Goal: Task Accomplishment & Management: Complete application form

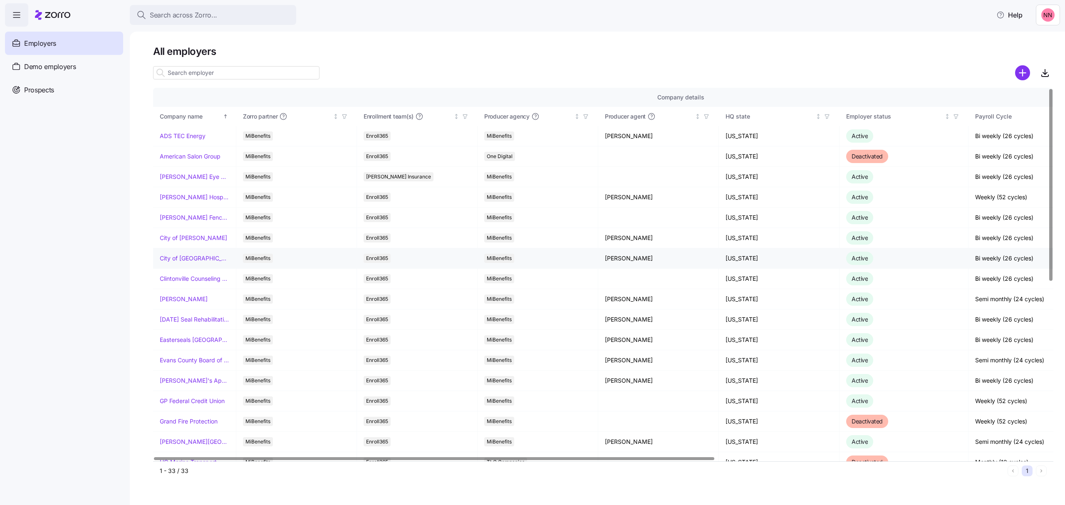
click at [191, 259] on link "City of [GEOGRAPHIC_DATA]" at bounding box center [194, 258] width 69 height 8
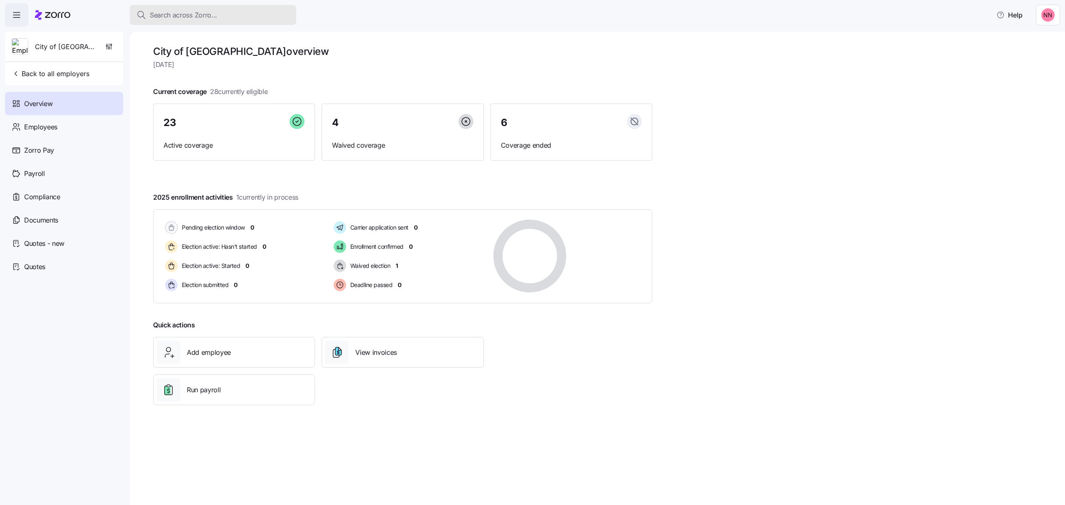
click at [164, 10] on span "Search across Zorro..." at bounding box center [183, 15] width 67 height 10
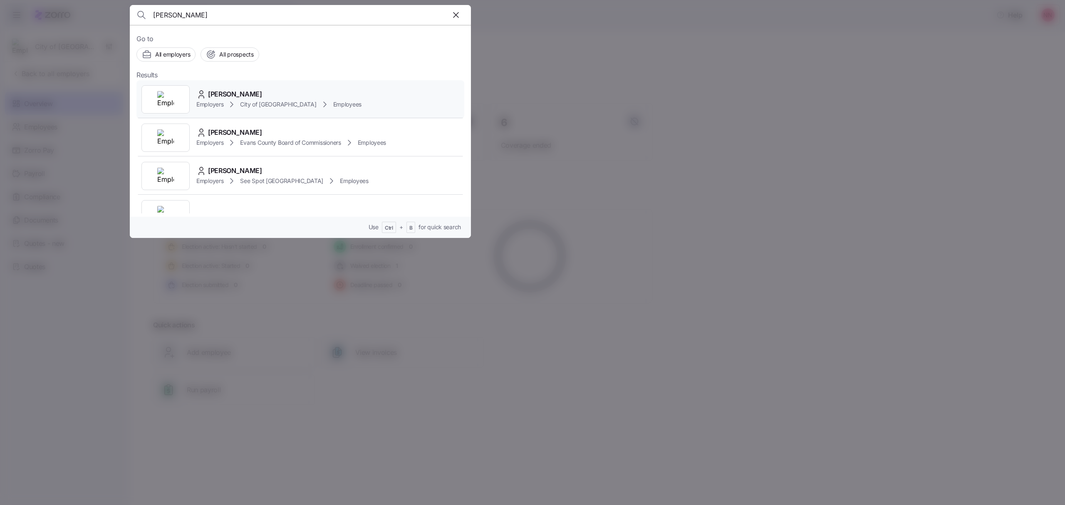
type input "[PERSON_NAME]"
click at [222, 100] on div "Employers City of [GEOGRAPHIC_DATA] Employees" at bounding box center [278, 104] width 165 height 10
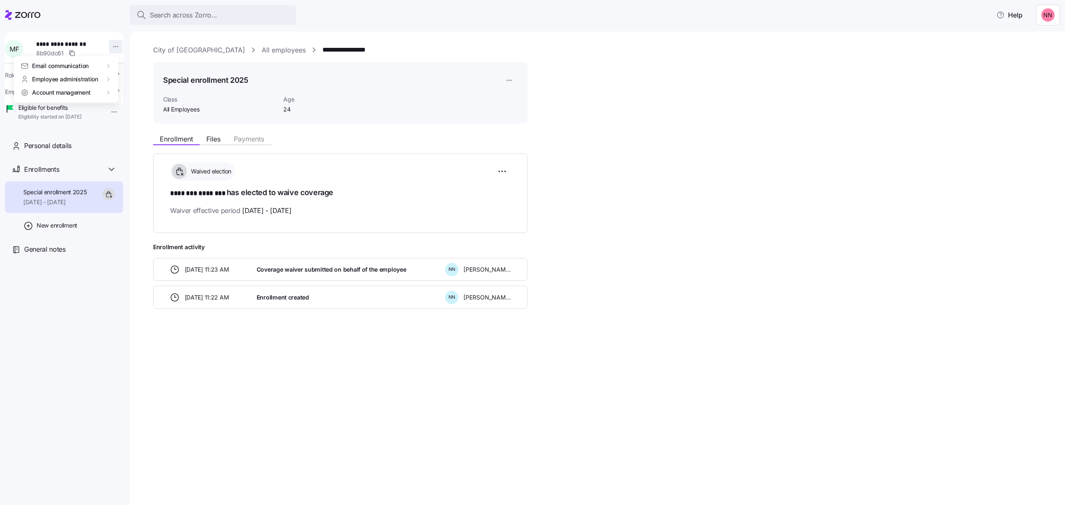
click at [115, 45] on html "**********" at bounding box center [532, 250] width 1065 height 500
click at [156, 133] on div "Delete employee" at bounding box center [144, 133] width 46 height 9
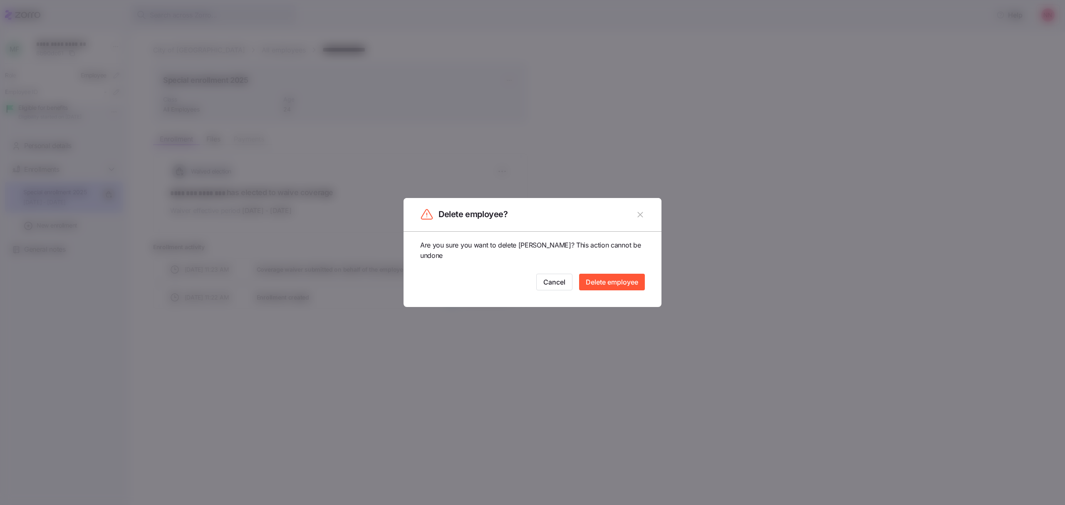
click at [625, 280] on span "Delete employee" at bounding box center [612, 282] width 52 height 10
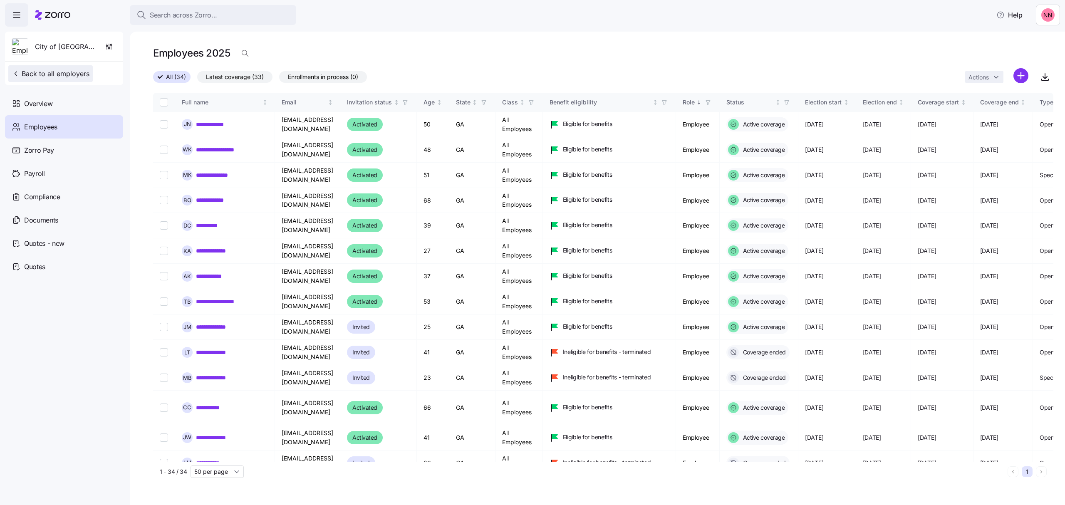
click at [63, 67] on button "Back to all employers" at bounding box center [50, 73] width 84 height 17
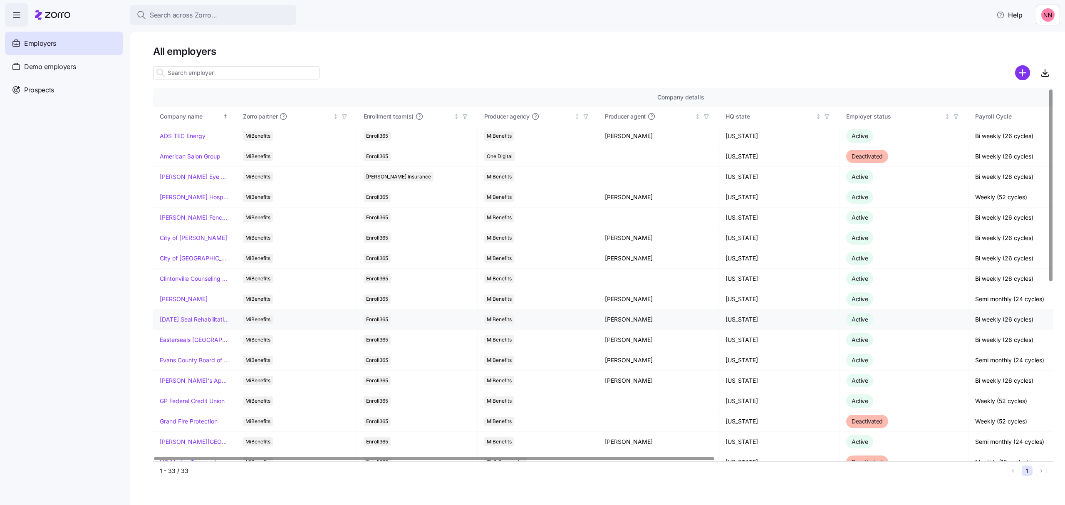
scroll to position [222, 0]
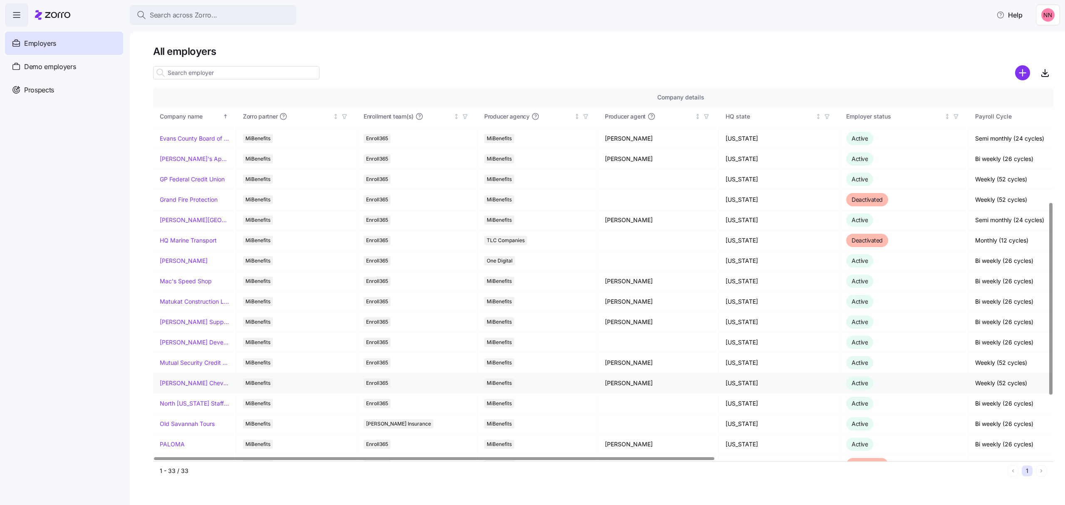
click at [188, 382] on link "[PERSON_NAME] Chevrolet" at bounding box center [194, 383] width 69 height 8
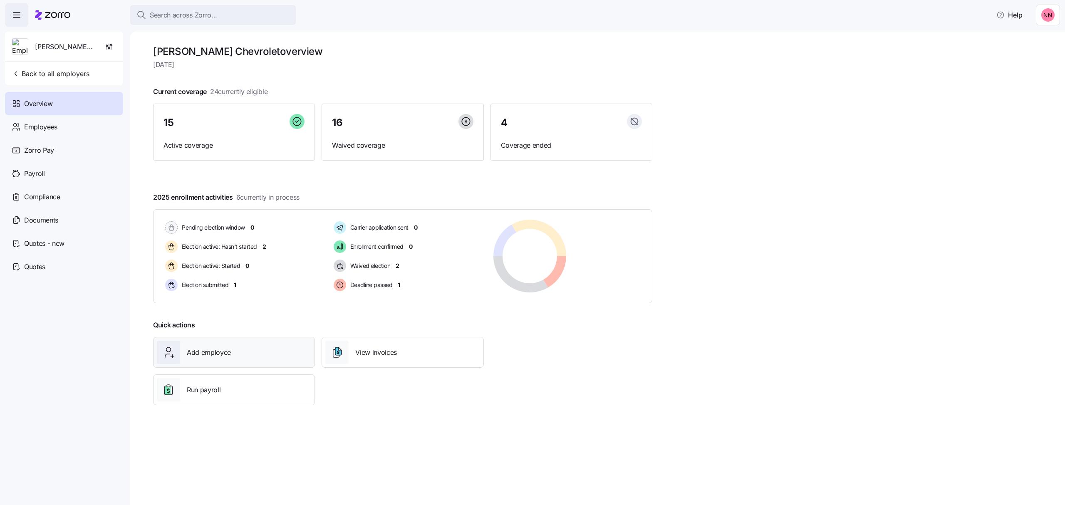
click at [240, 354] on div "Add employee" at bounding box center [234, 352] width 154 height 23
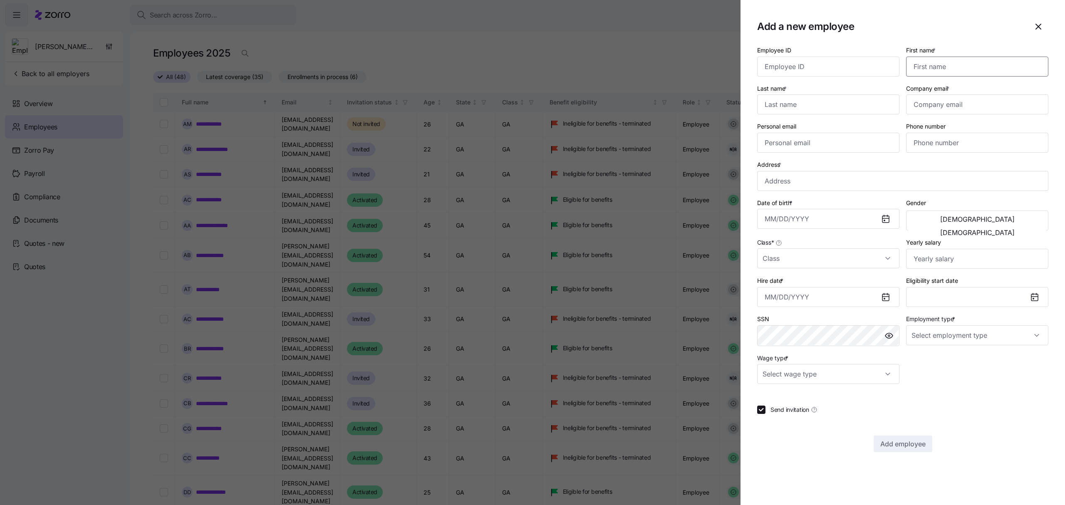
click at [979, 59] on input "First name *" at bounding box center [977, 67] width 142 height 20
type input "[PERSON_NAME]"
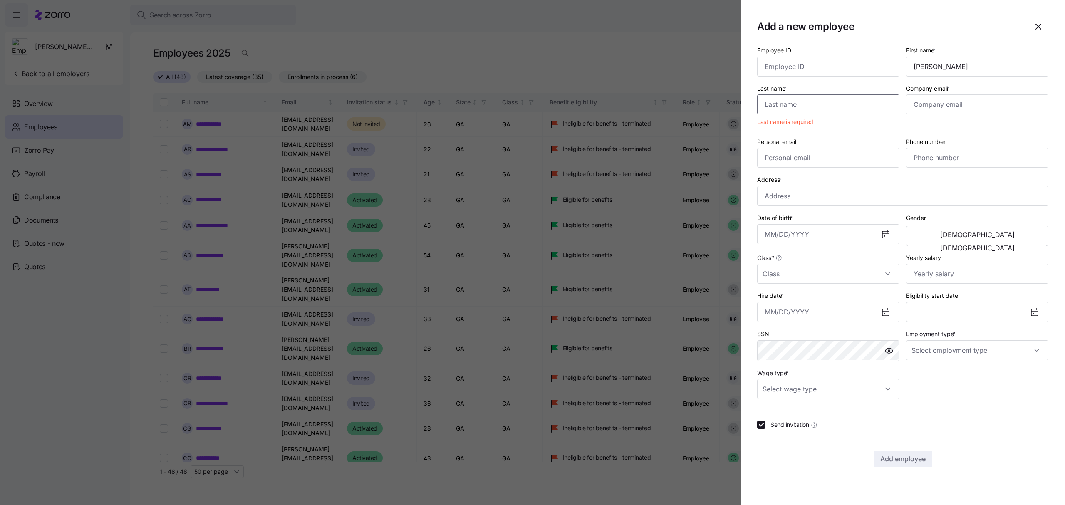
click at [810, 106] on input "Last name *" at bounding box center [828, 104] width 142 height 20
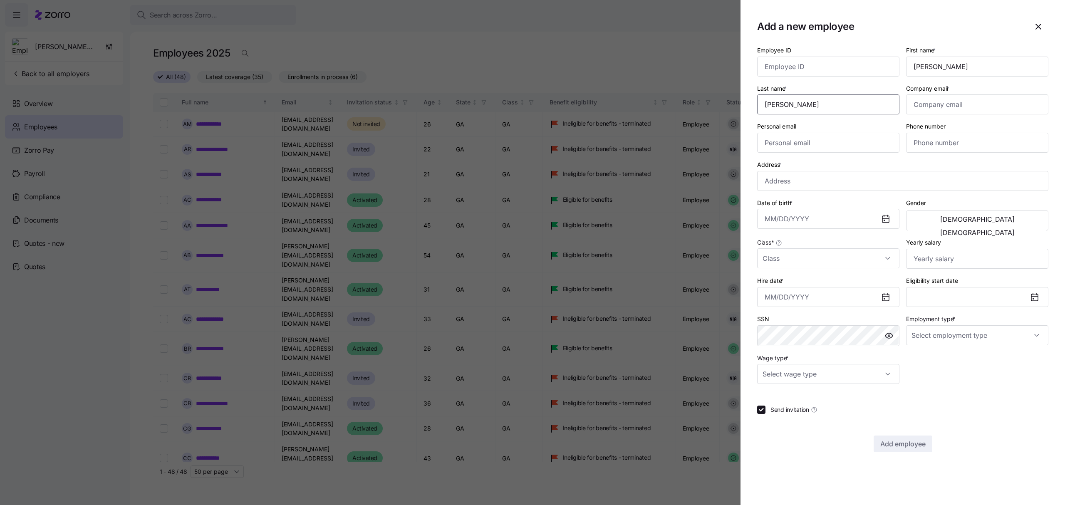
type input "[PERSON_NAME]"
click at [964, 101] on input "Company email *" at bounding box center [977, 104] width 142 height 20
paste input "[PERSON_NAME] <[EMAIL_ADDRESS][DOMAIN_NAME]>"
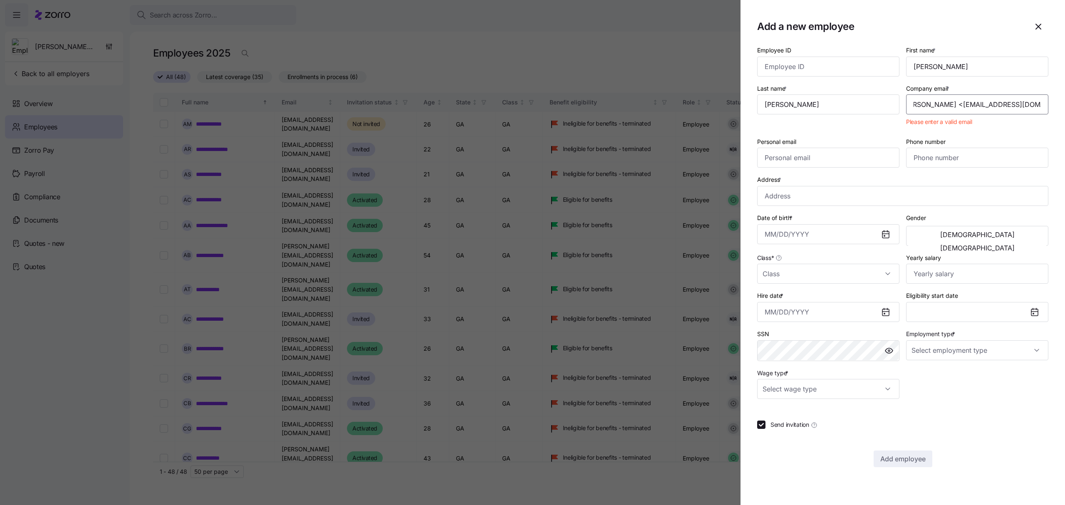
click at [964, 103] on input "[PERSON_NAME] <[EMAIL_ADDRESS][DOMAIN_NAME]>" at bounding box center [977, 104] width 142 height 20
click at [987, 106] on input "[EMAIL_ADDRESS][DOMAIN_NAME]>" at bounding box center [977, 104] width 142 height 20
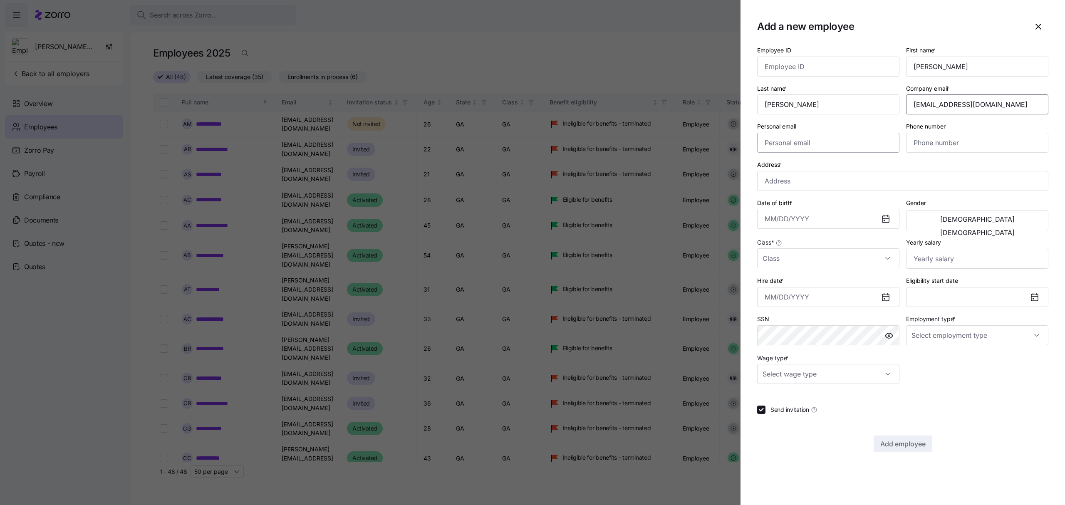
type input "[EMAIL_ADDRESS][DOMAIN_NAME]"
click at [856, 142] on input "Personal email" at bounding box center [828, 143] width 142 height 20
paste input "[PERSON_NAME] <[EMAIL_ADDRESS][DOMAIN_NAME]>"
type input "[PERSON_NAME] <[EMAIL_ADDRESS][DOMAIN_NAME]>"
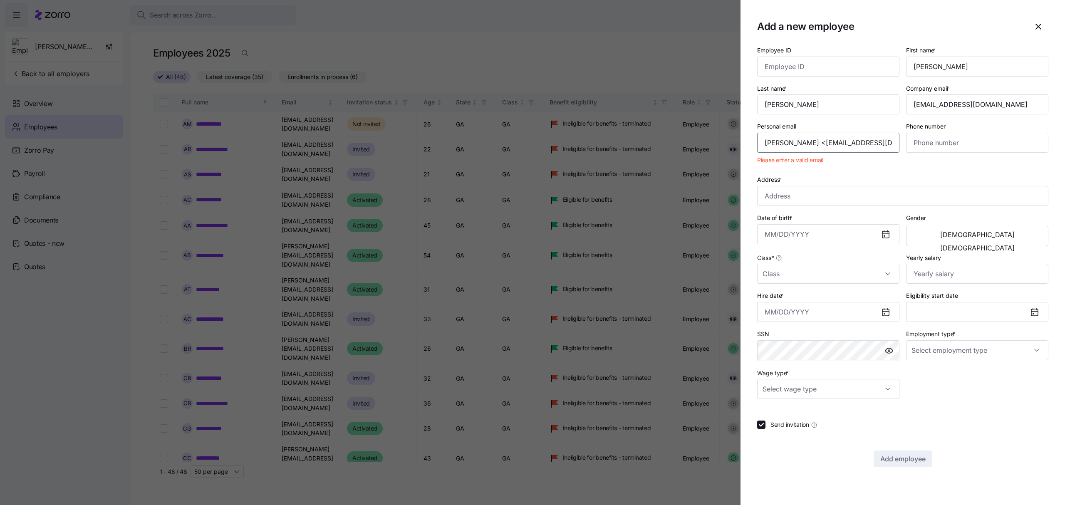
drag, startPoint x: 896, startPoint y: 143, endPoint x: 621, endPoint y: 150, distance: 275.4
click at [621, 500] on div "Add a new employee Employee ID First name * [PERSON_NAME] Last name * [PERSON_N…" at bounding box center [532, 500] width 1065 height 0
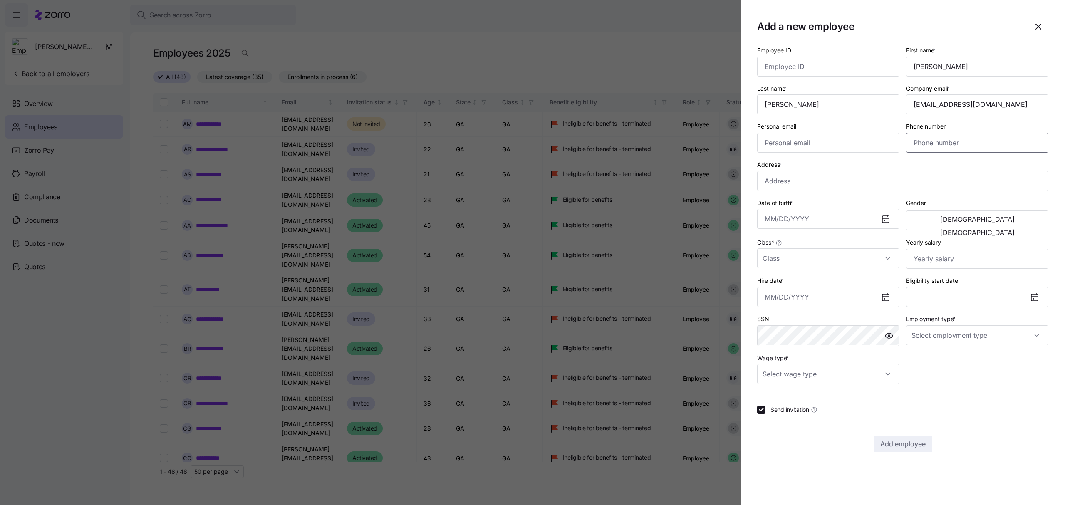
click at [927, 142] on input "Phone number" at bounding box center [977, 143] width 142 height 20
type input "[PHONE_NUMBER]"
click at [804, 178] on input "Address *" at bounding box center [902, 181] width 291 height 20
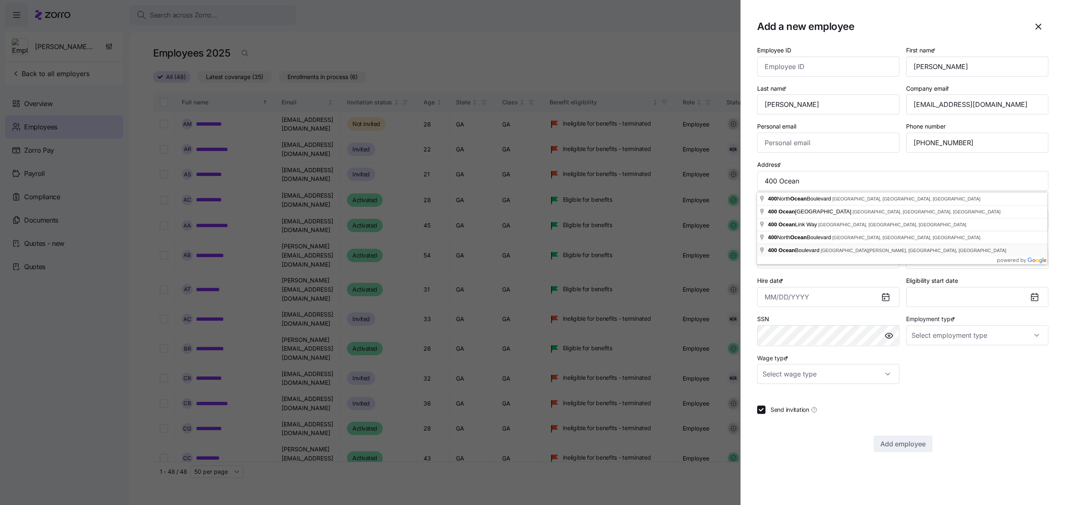
type input "[STREET_ADDRESS][PERSON_NAME]"
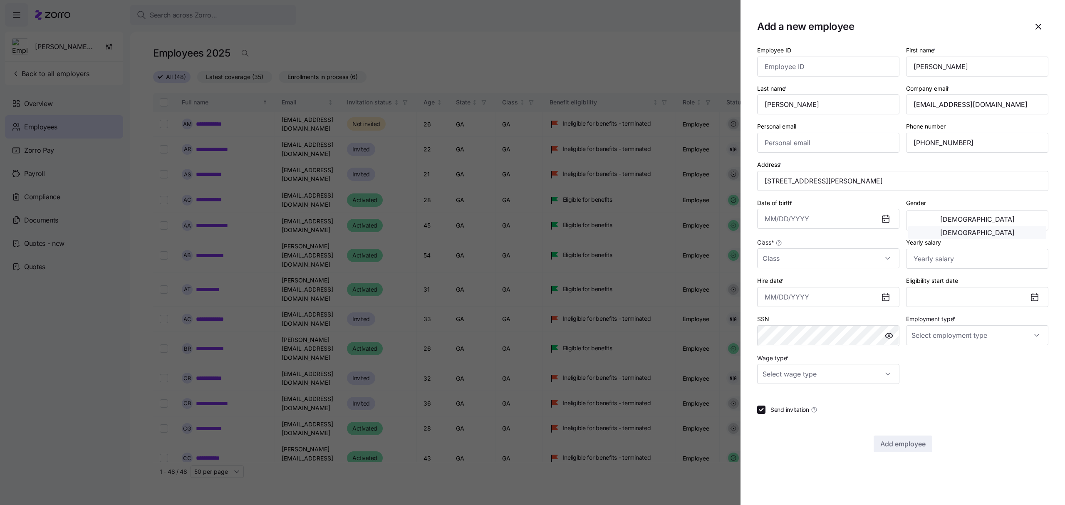
click at [1009, 226] on button "[DEMOGRAPHIC_DATA]" at bounding box center [977, 232] width 138 height 13
click at [844, 217] on input "Date of birth *" at bounding box center [828, 219] width 142 height 20
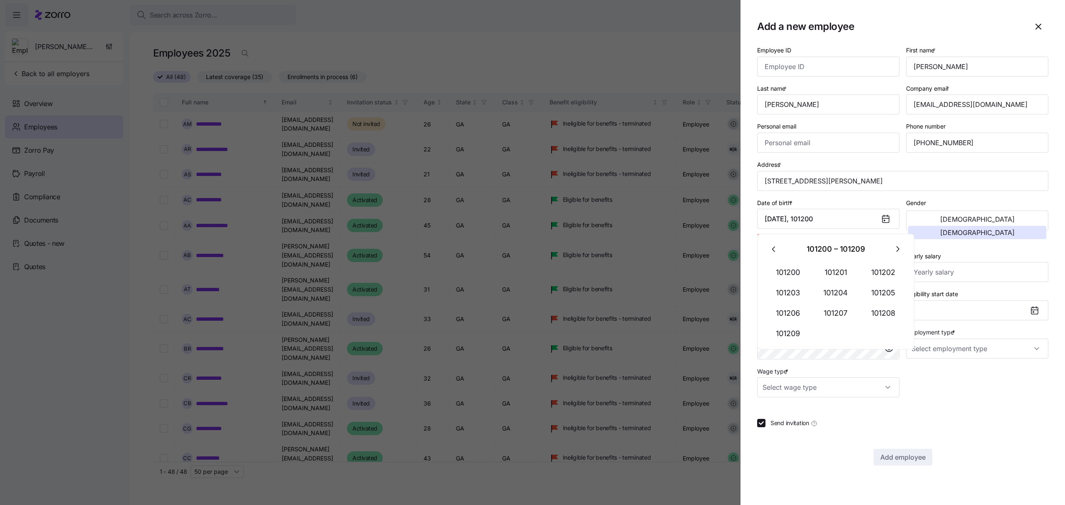
click at [934, 395] on div "Employee ID First name * [PERSON_NAME] Last name * [PERSON_NAME] Company email …" at bounding box center [903, 221] width 298 height 359
drag, startPoint x: 837, startPoint y: 220, endPoint x: 799, endPoint y: 222, distance: 38.3
click at [799, 222] on input "[DATE], 101200" at bounding box center [828, 219] width 142 height 20
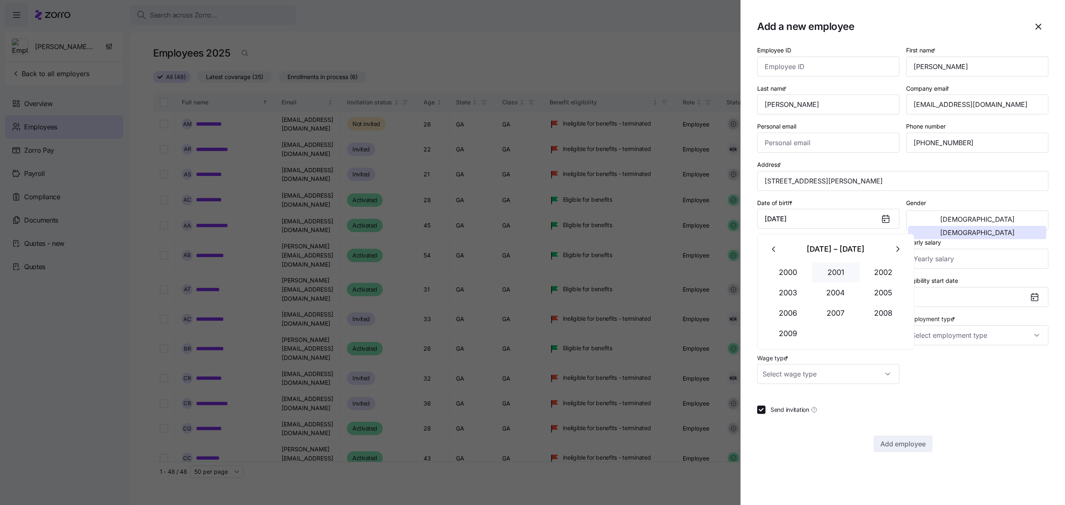
click at [835, 266] on button "2001" at bounding box center [835, 272] width 47 height 20
type input "[DATE]"
click at [1011, 408] on div "Send invitation" at bounding box center [902, 410] width 291 height 8
click at [799, 255] on input "Class *" at bounding box center [828, 258] width 142 height 20
click at [791, 284] on div "GA" at bounding box center [828, 284] width 136 height 17
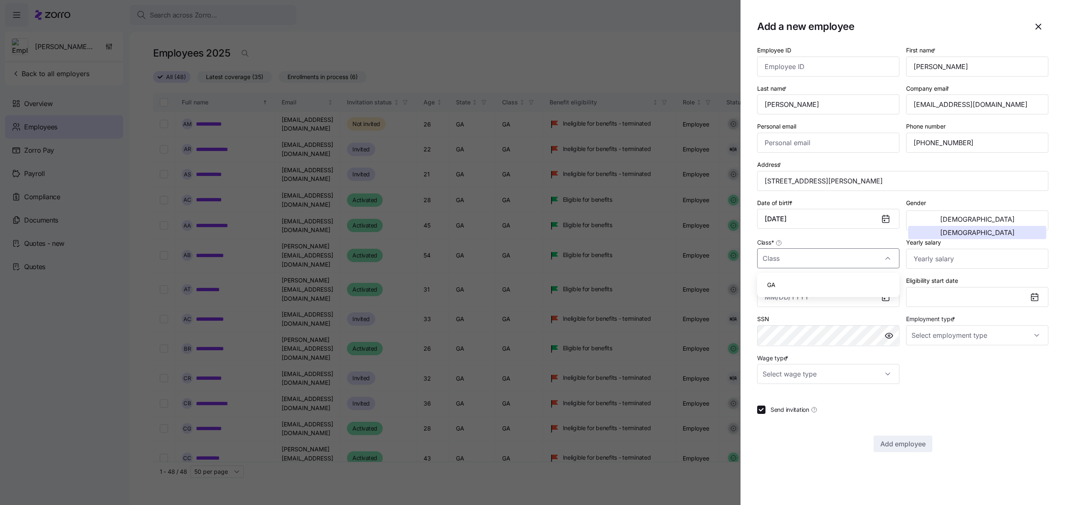
type input "GA"
click at [884, 293] on icon at bounding box center [886, 297] width 10 height 10
click at [834, 304] on input "Hire date *" at bounding box center [828, 297] width 142 height 20
drag, startPoint x: 831, startPoint y: 295, endPoint x: 799, endPoint y: 300, distance: 31.9
click at [799, 300] on input "[DATE], 101200" at bounding box center [828, 297] width 142 height 20
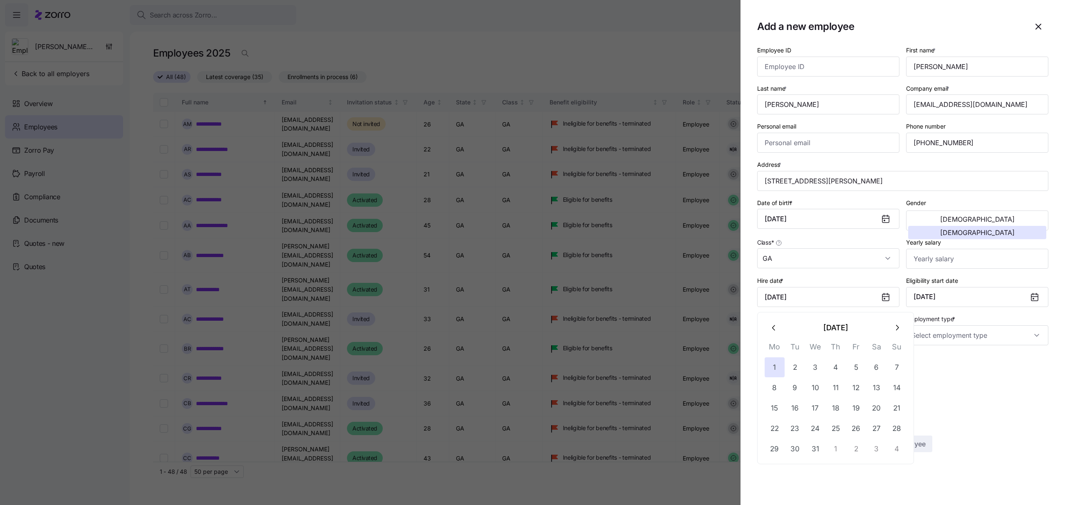
type input "[DATE]"
click at [934, 391] on div "Employee ID First name * [PERSON_NAME] Last name * [PERSON_NAME] Company email …" at bounding box center [902, 248] width 291 height 407
click at [1029, 336] on input "Employment type *" at bounding box center [977, 335] width 142 height 20
click at [957, 362] on div "Full Time" at bounding box center [977, 362] width 136 height 17
type input "Full Time"
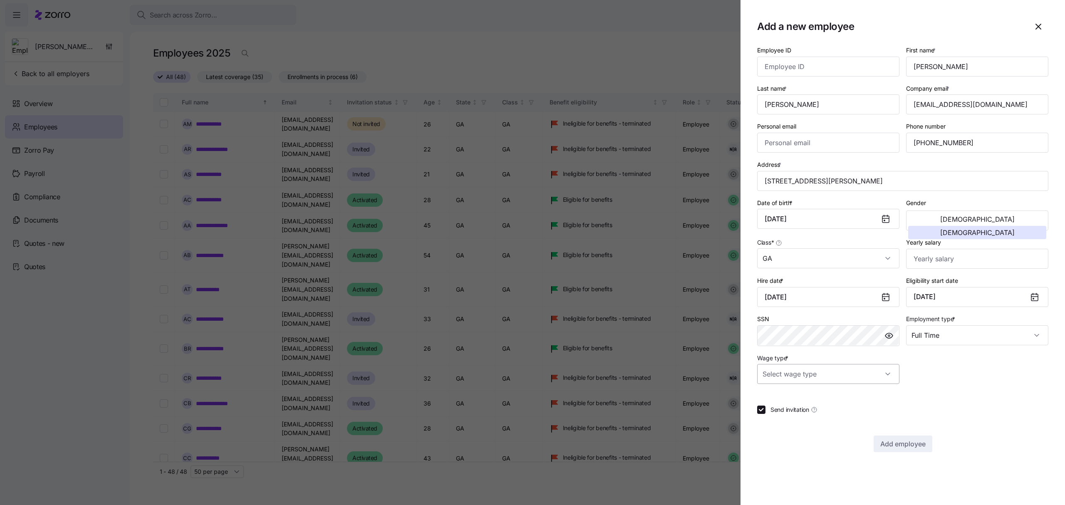
click at [884, 376] on input "Wage type *" at bounding box center [828, 374] width 142 height 20
click at [782, 403] on span "Salary" at bounding box center [775, 401] width 17 height 9
type input "Salary"
click at [761, 413] on input "Send invitation" at bounding box center [761, 410] width 8 height 8
checkbox input "false"
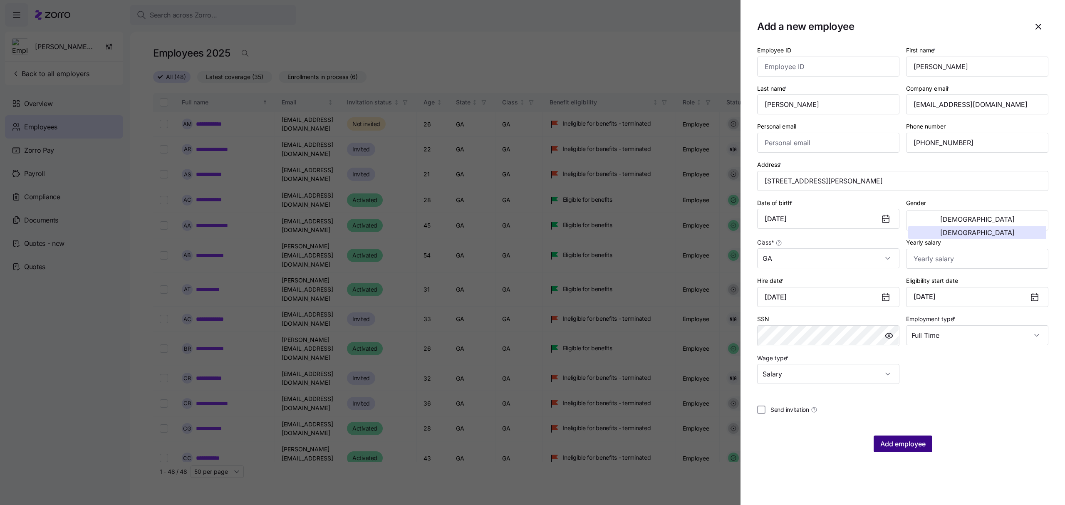
click at [920, 446] on span "Add employee" at bounding box center [902, 444] width 45 height 10
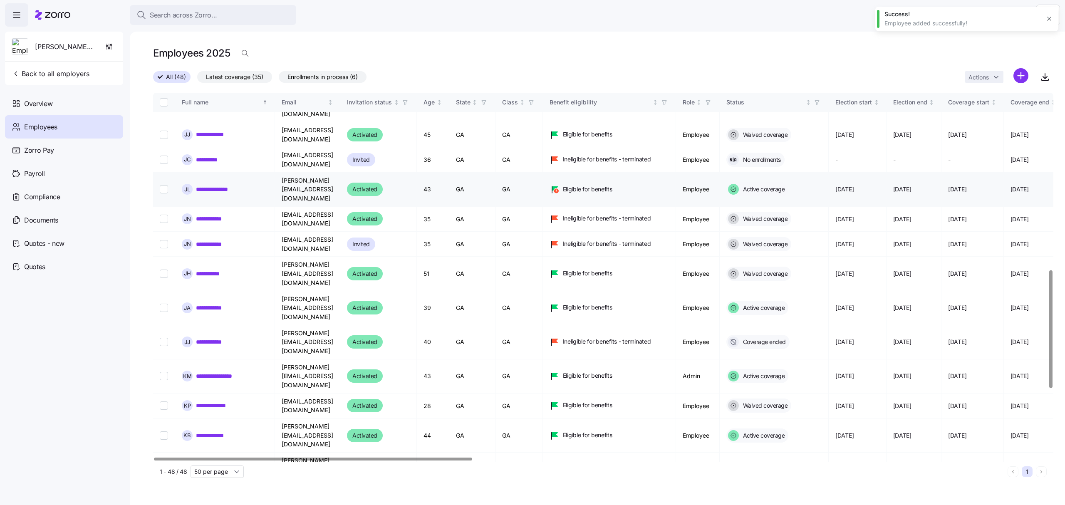
scroll to position [554, 0]
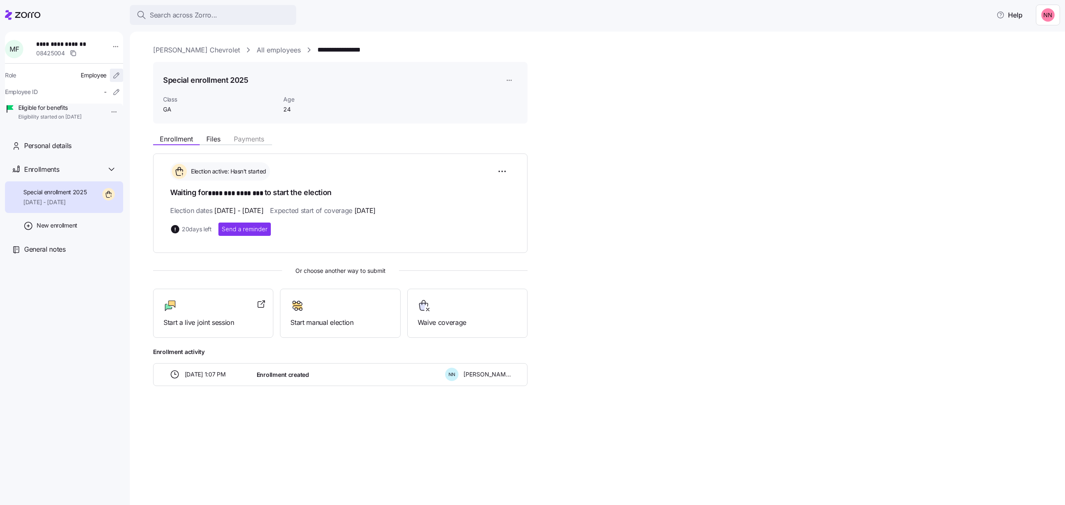
click at [112, 75] on icon "button" at bounding box center [116, 75] width 8 height 8
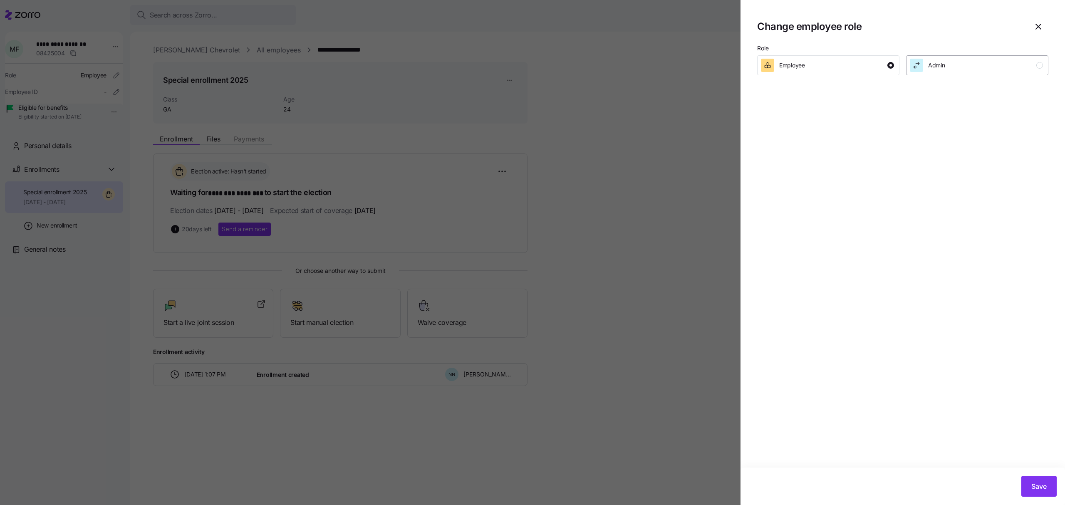
click at [986, 67] on div "Admin" at bounding box center [976, 65] width 133 height 13
click at [1032, 485] on span "Save" at bounding box center [1038, 486] width 15 height 10
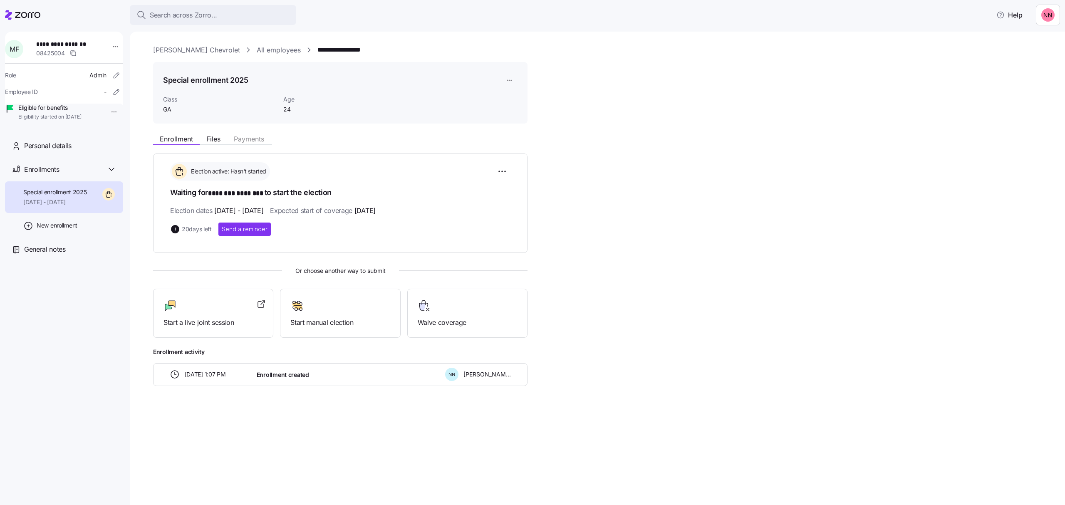
click at [257, 49] on link "All employees" at bounding box center [279, 50] width 44 height 10
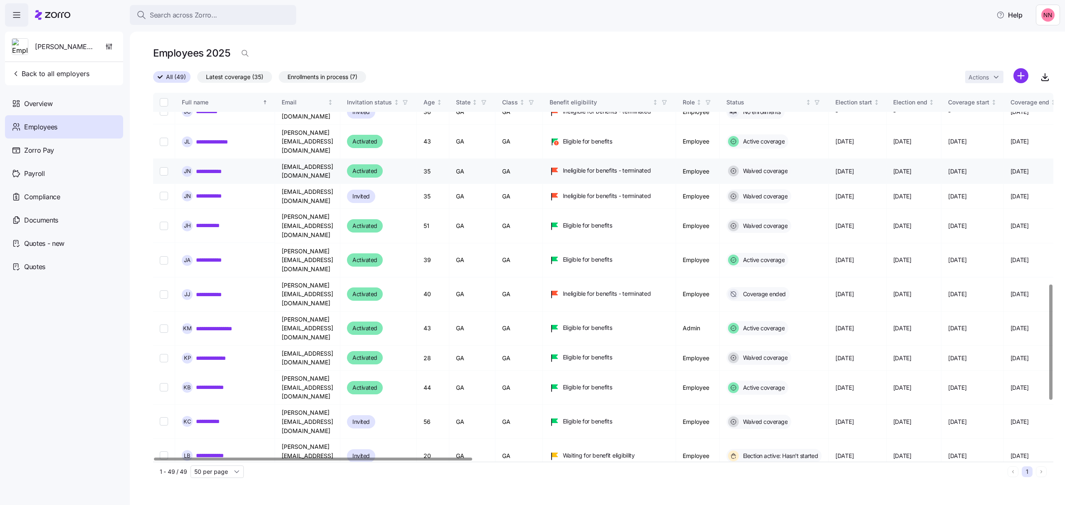
scroll to position [610, 0]
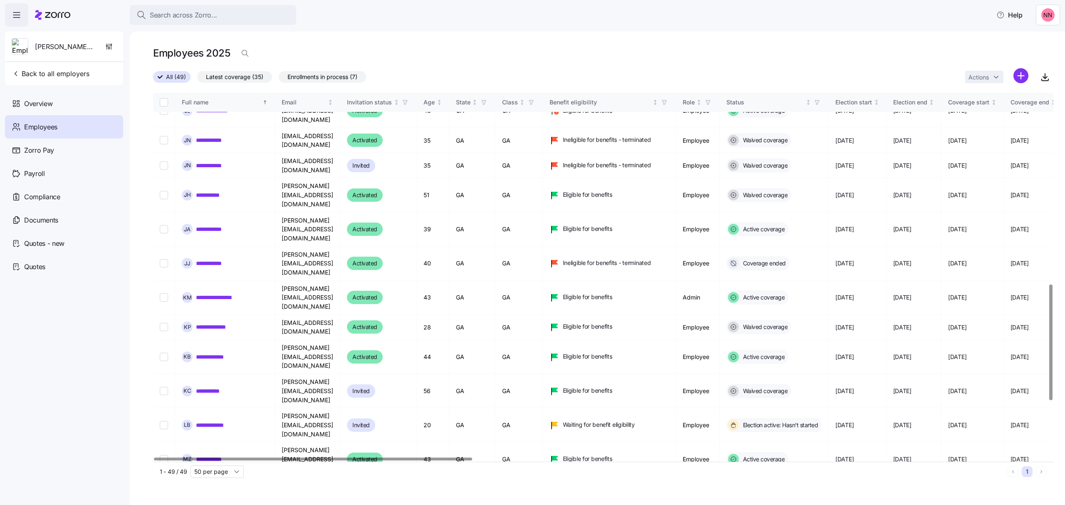
click at [165, 505] on input "Select record 35" at bounding box center [164, 514] width 8 height 8
checkbox input "true"
click at [1002, 72] on html "**********" at bounding box center [532, 250] width 1065 height 500
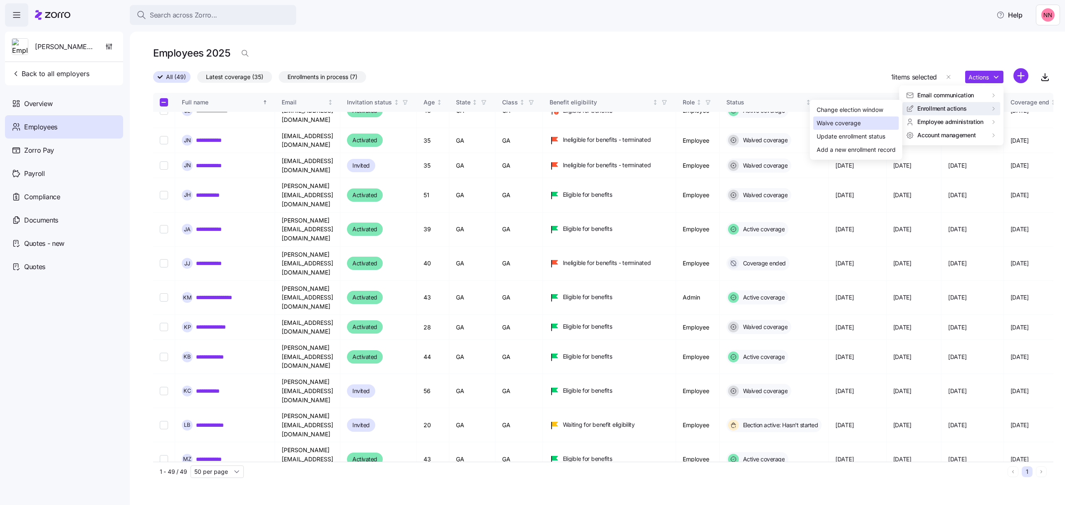
click at [868, 123] on div "Waive coverage" at bounding box center [856, 122] width 86 height 13
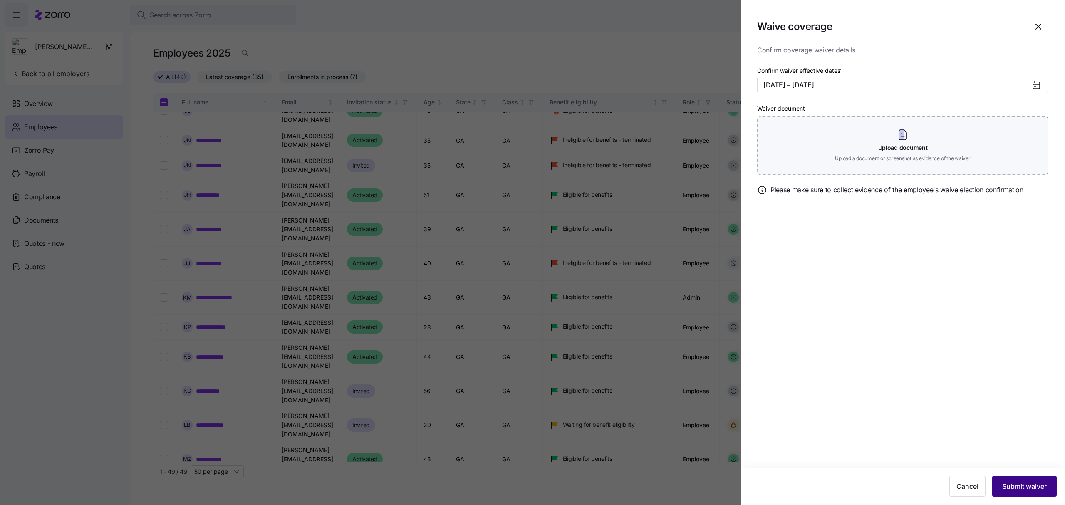
click at [1037, 490] on span "Submit waiver" at bounding box center [1024, 486] width 45 height 10
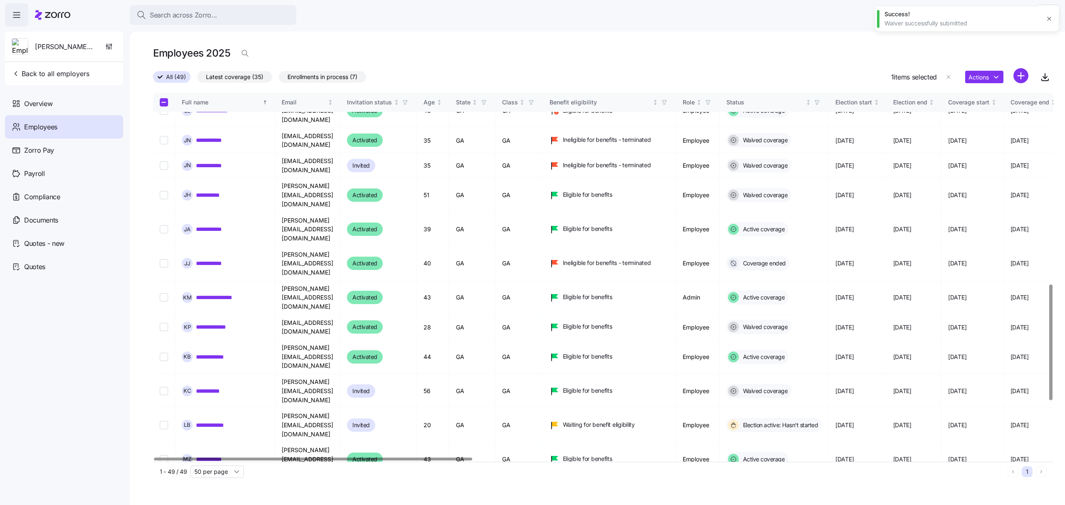
click at [235, 505] on link "**********" at bounding box center [221, 514] width 50 height 8
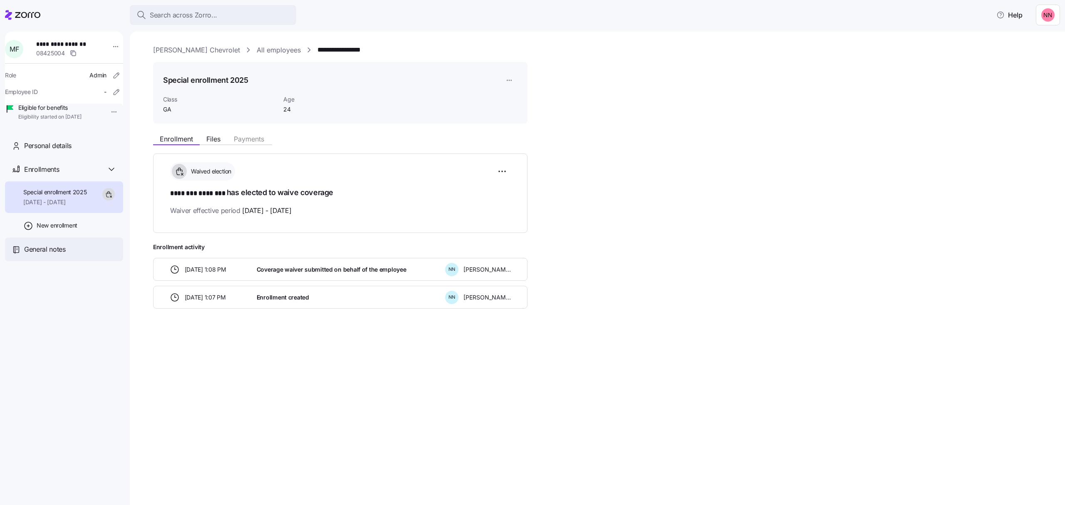
click at [67, 255] on div "General notes" at bounding box center [70, 249] width 92 height 10
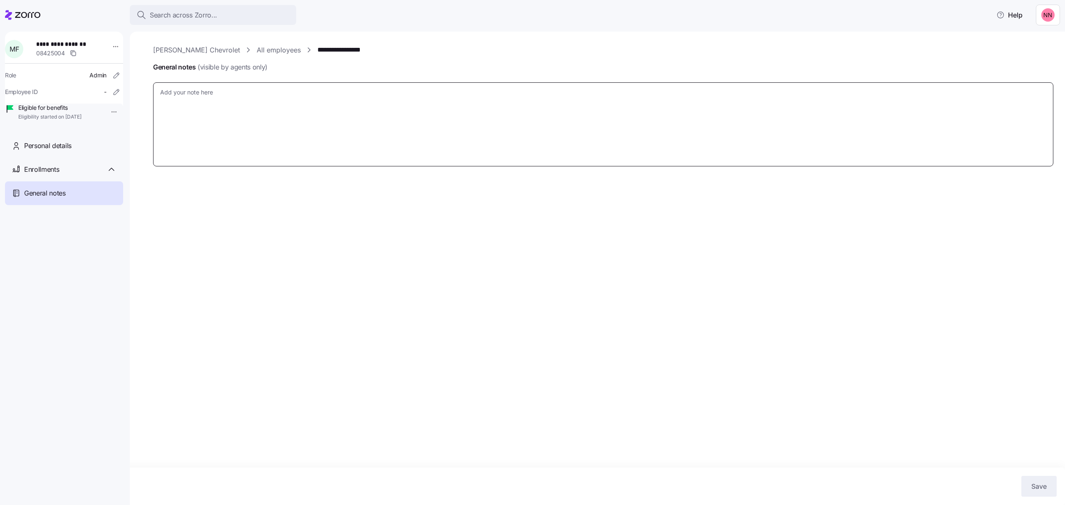
click at [220, 99] on textarea "General notes (visible by agents only)" at bounding box center [603, 124] width 900 height 84
type textarea "x"
type textarea "M"
type textarea "x"
type textarea "Mi"
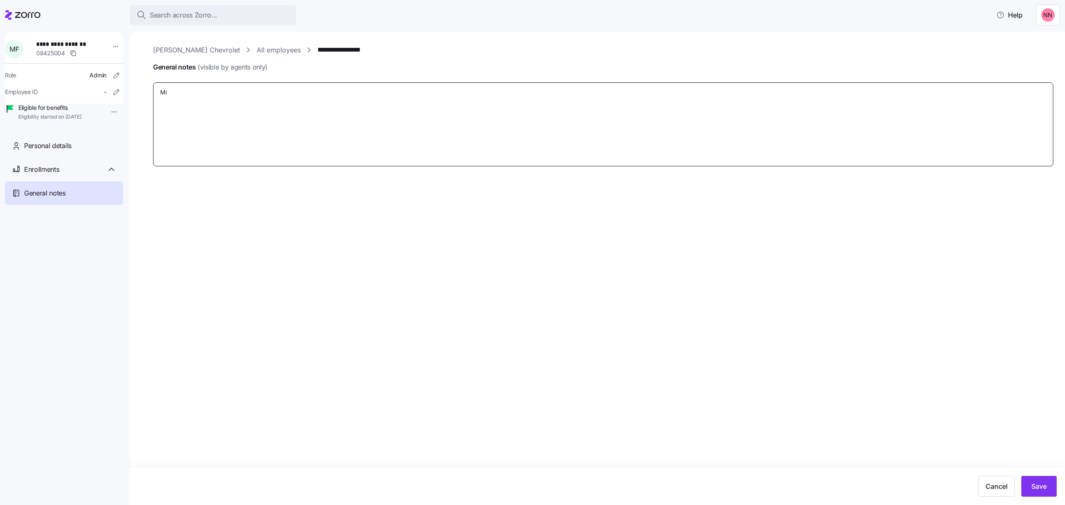
type textarea "x"
type textarea "Mic"
type textarea "x"
type textarea "Micha"
type textarea "x"
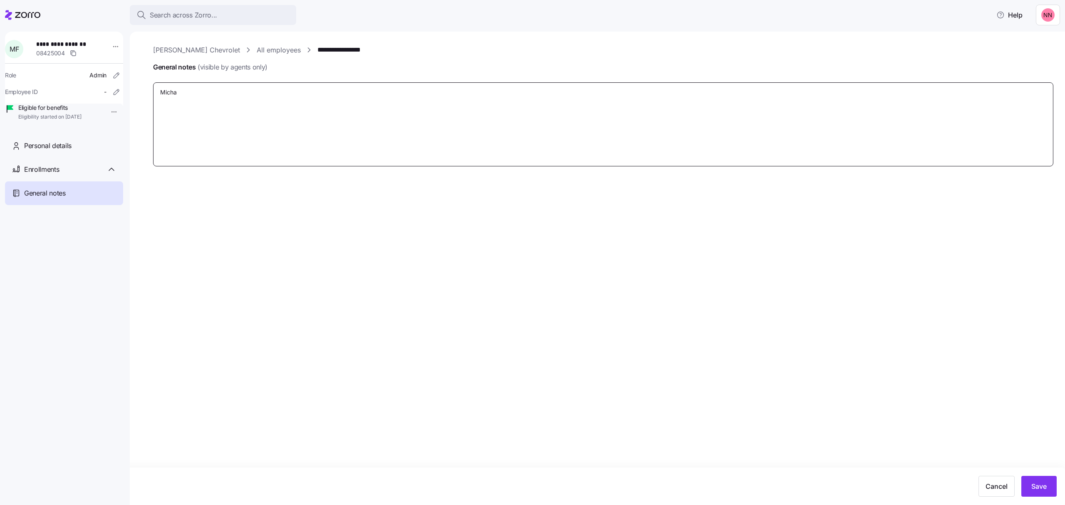
type textarea "Michae"
type textarea "x"
type textarea "[PERSON_NAME]"
type textarea "x"
type textarea "[PERSON_NAME]"
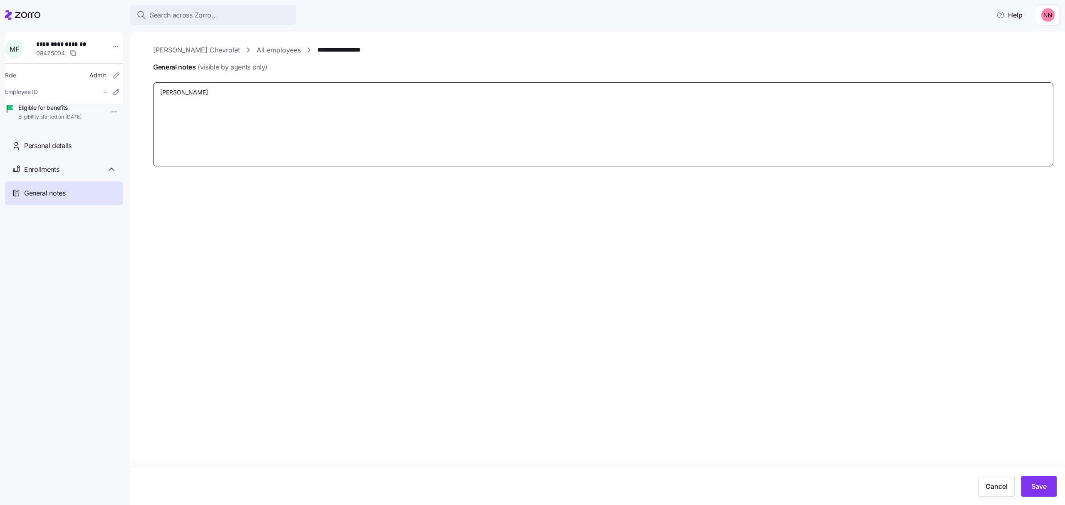
type textarea "x"
type textarea "[PERSON_NAME]"
type textarea "x"
type textarea "[PERSON_NAME] is"
type textarea "x"
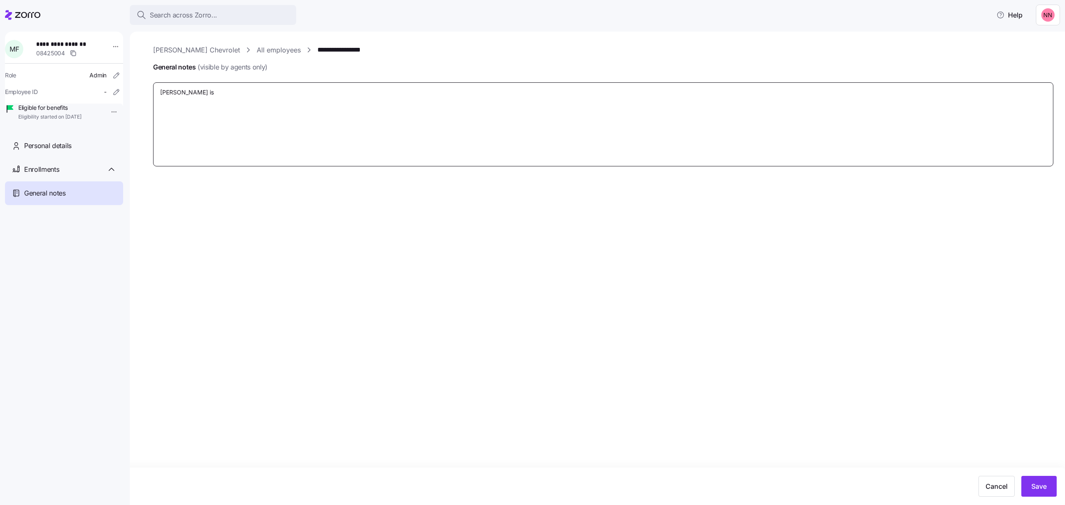
type textarea "[PERSON_NAME] is"
type textarea "x"
type textarea "[PERSON_NAME] is NO"
type textarea "x"
type textarea "[PERSON_NAME] is NOT"
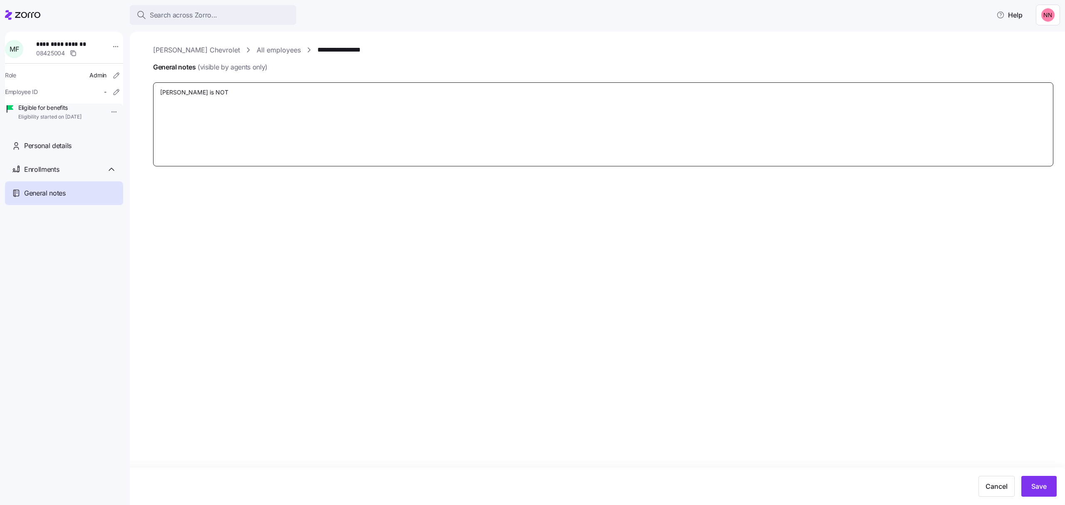
type textarea "x"
type textarea "[PERSON_NAME] is NOT a"
type textarea "x"
type textarea "[PERSON_NAME] is NOT an"
type textarea "x"
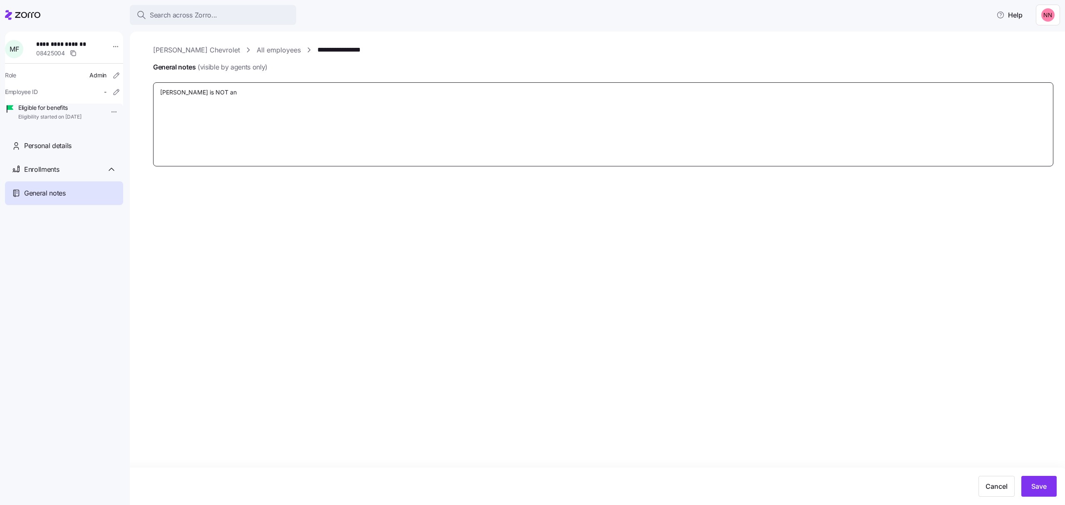
type textarea "[PERSON_NAME] is NOT an"
type textarea "x"
type textarea "[PERSON_NAME] is NOT an e"
type textarea "x"
type textarea "[PERSON_NAME] is NOT an em"
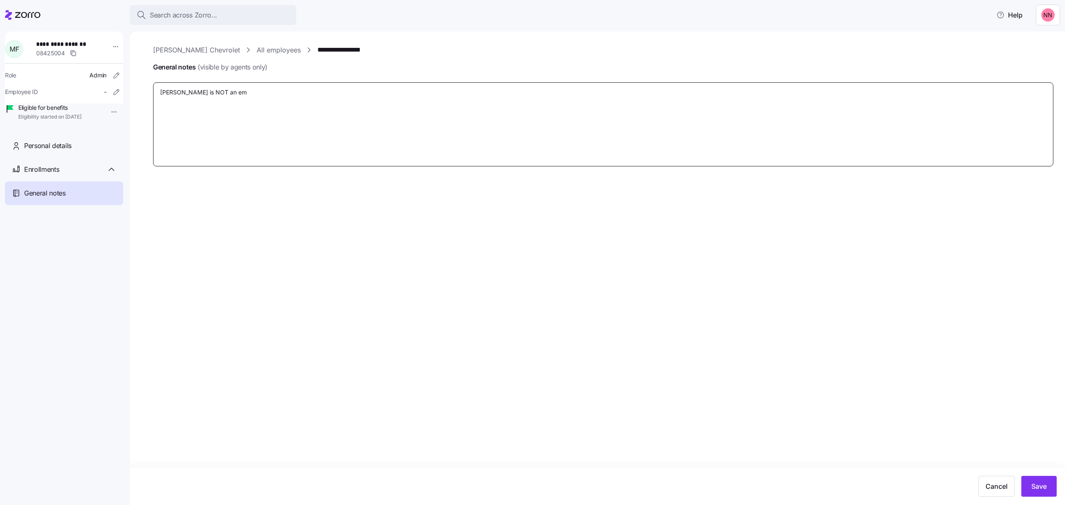
type textarea "x"
type textarea "[PERSON_NAME] is NOT an emp"
type textarea "x"
type textarea "[PERSON_NAME] is NOT an empl"
type textarea "x"
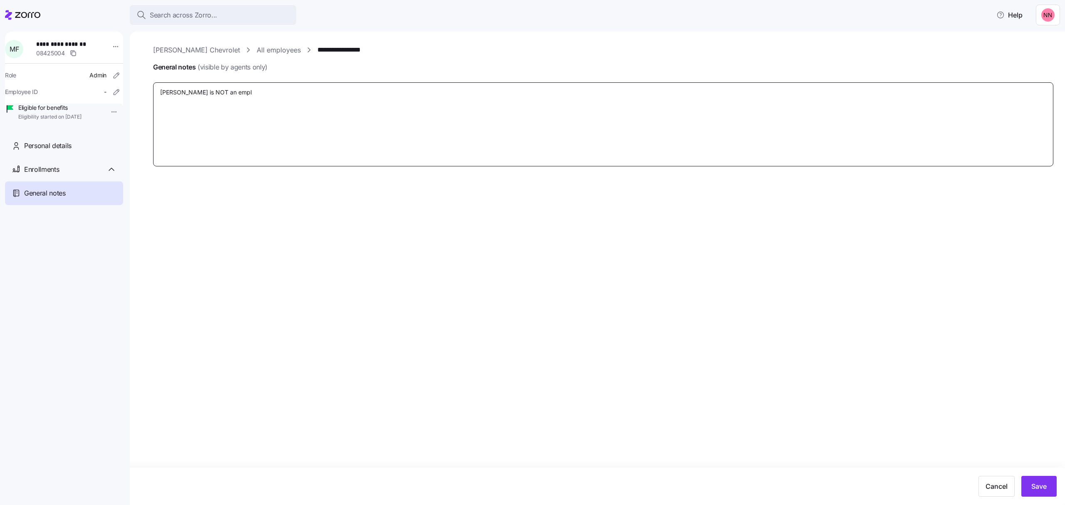
type textarea "[PERSON_NAME] is NOT an emplo"
type textarea "x"
type textarea "[PERSON_NAME] is NOT an employ"
type textarea "x"
type textarea "[PERSON_NAME] is NOT an employe"
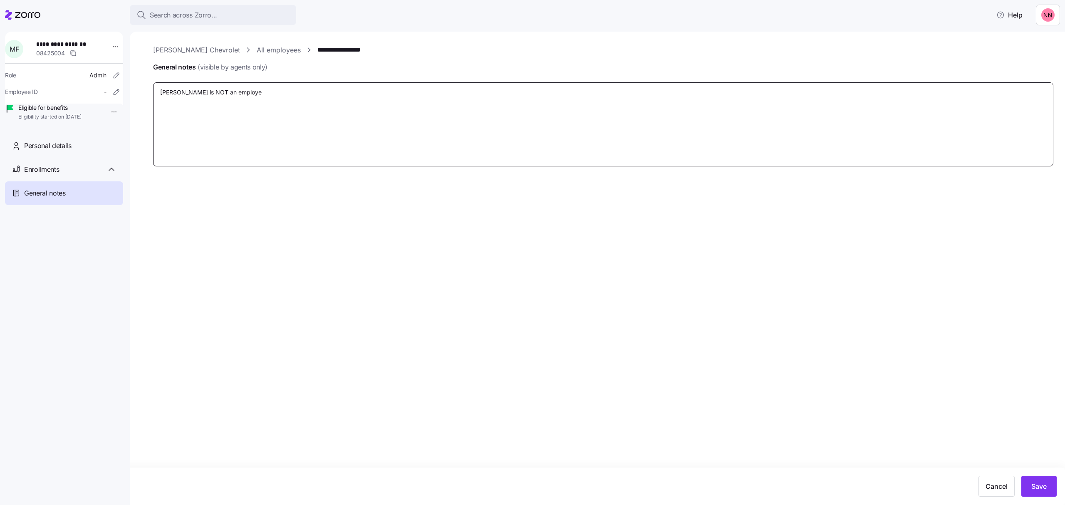
type textarea "x"
type textarea "[PERSON_NAME] is NOT an employee"
type textarea "x"
type textarea "[PERSON_NAME] is NOT an employee"
type textarea "x"
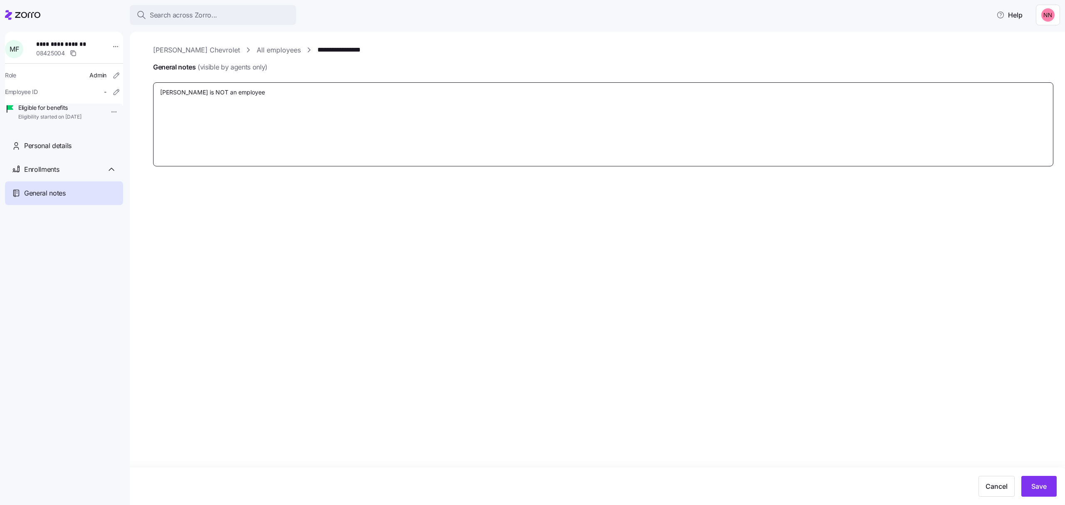
type textarea "[PERSON_NAME] is NOT an employee o"
type textarea "x"
type textarea "[PERSON_NAME] is NOT an employee of"
type textarea "x"
type textarea "[PERSON_NAME] is NOT an employee of"
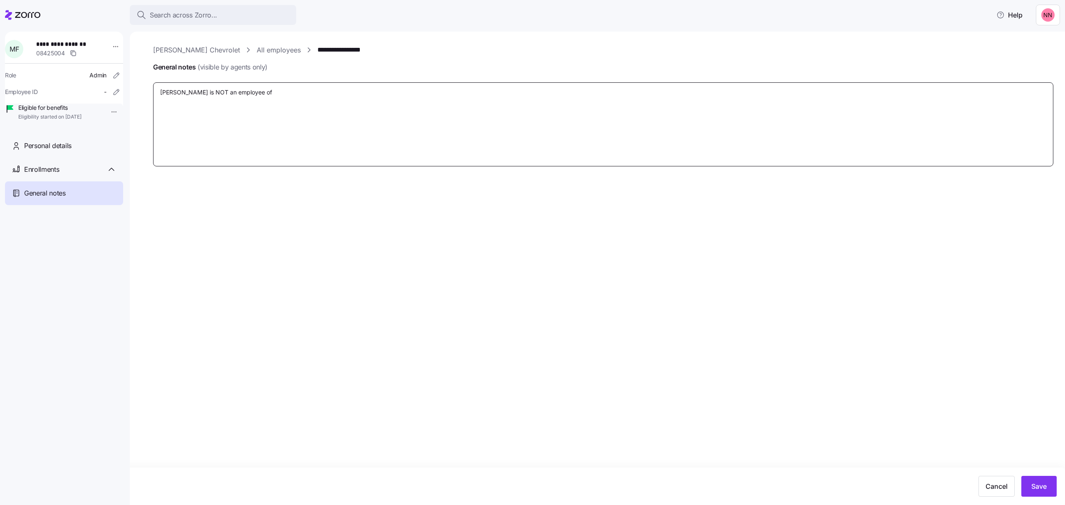
type textarea "x"
type textarea "[PERSON_NAME] is NOT an employee of N"
type textarea "x"
type textarea "[PERSON_NAME] is NOT an employee of Ne"
type textarea "x"
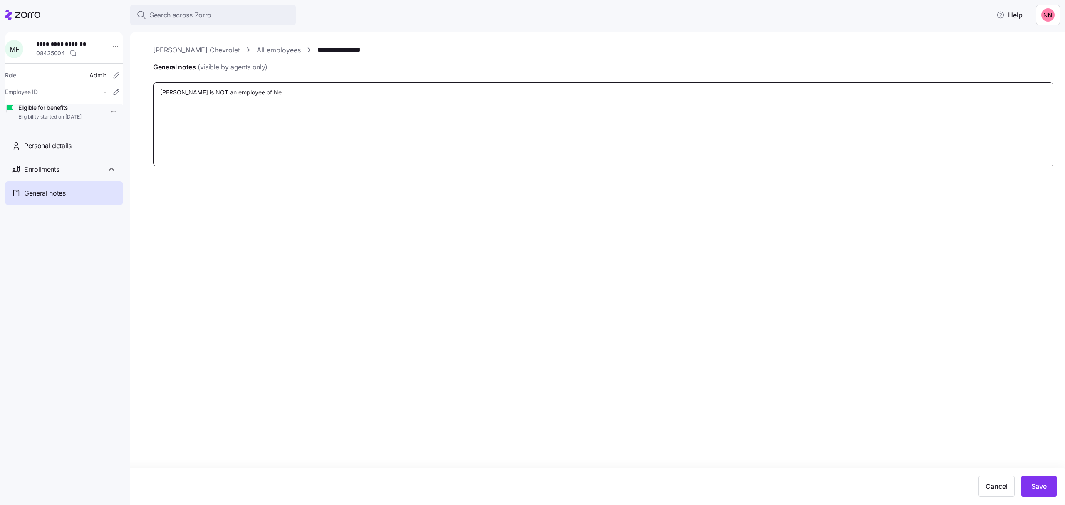
type textarea "[PERSON_NAME] is NOT an employee of Nes"
type textarea "x"
type textarea "[PERSON_NAME] is NOT an employee of Nesm"
type textarea "x"
type textarea "[PERSON_NAME] is NOT an employee of [PERSON_NAME]"
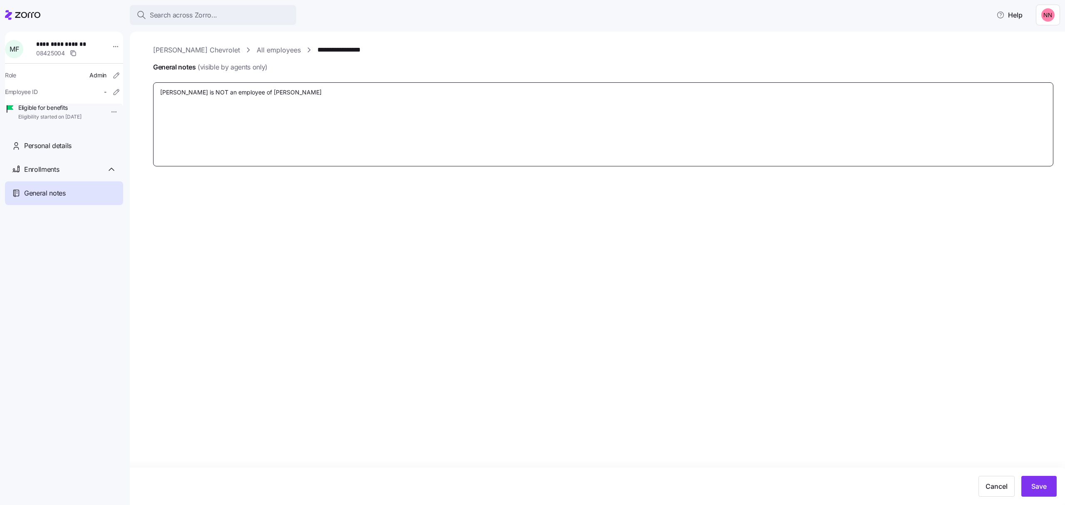
type textarea "x"
type textarea "[PERSON_NAME] is NOT an employee of Nesmit"
type textarea "x"
type textarea "[PERSON_NAME] is NOT an employee of [PERSON_NAME]"
type textarea "x"
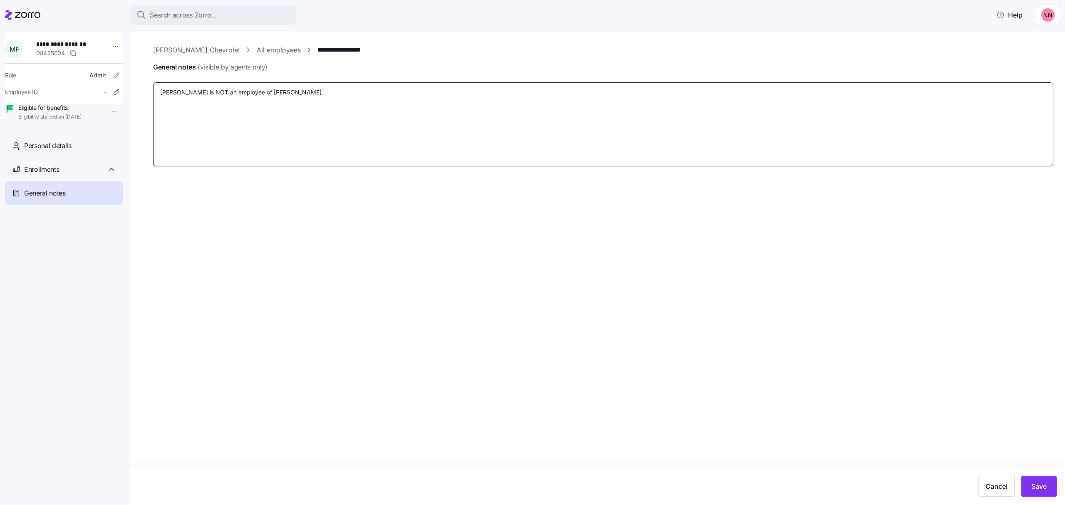
type textarea "[PERSON_NAME] is NOT an employee of [PERSON_NAME]."
type textarea "x"
type textarea "[PERSON_NAME] is NOT an employee of [PERSON_NAME]."
type textarea "x"
type textarea "[PERSON_NAME] is NOT an employee of [PERSON_NAME]."
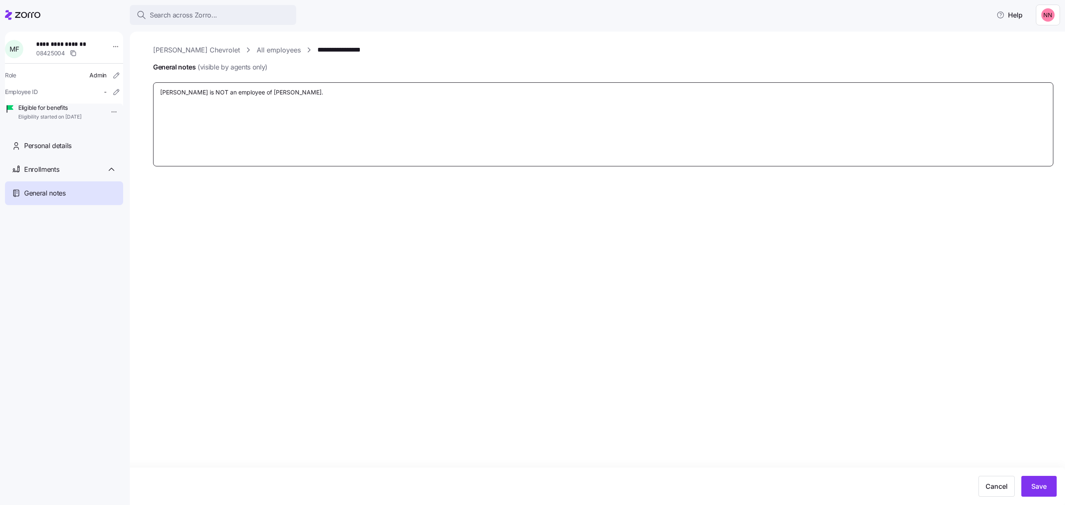
type textarea "x"
type textarea "[PERSON_NAME] is NOT an employee of [PERSON_NAME]. SH"
type textarea "x"
type textarea "[PERSON_NAME] is NOT an employee of [PERSON_NAME]. SHe"
type textarea "x"
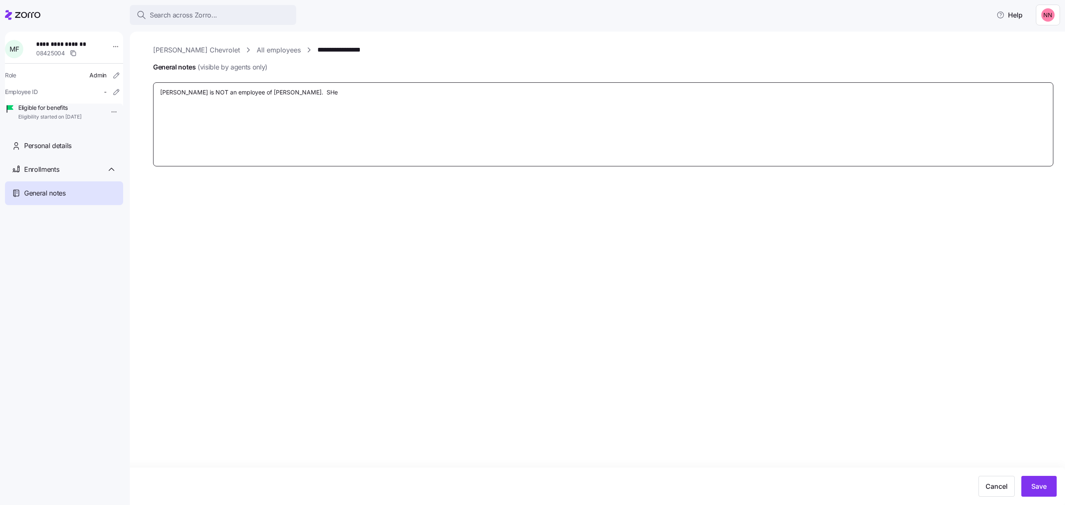
type textarea "[PERSON_NAME] is NOT an employee of [PERSON_NAME]. SHe i"
type textarea "x"
type textarea "[PERSON_NAME] is NOT an employee of [PERSON_NAME]. SHe is"
type textarea "x"
type textarea "[PERSON_NAME] is NOT an employee of [PERSON_NAME]. SHe is"
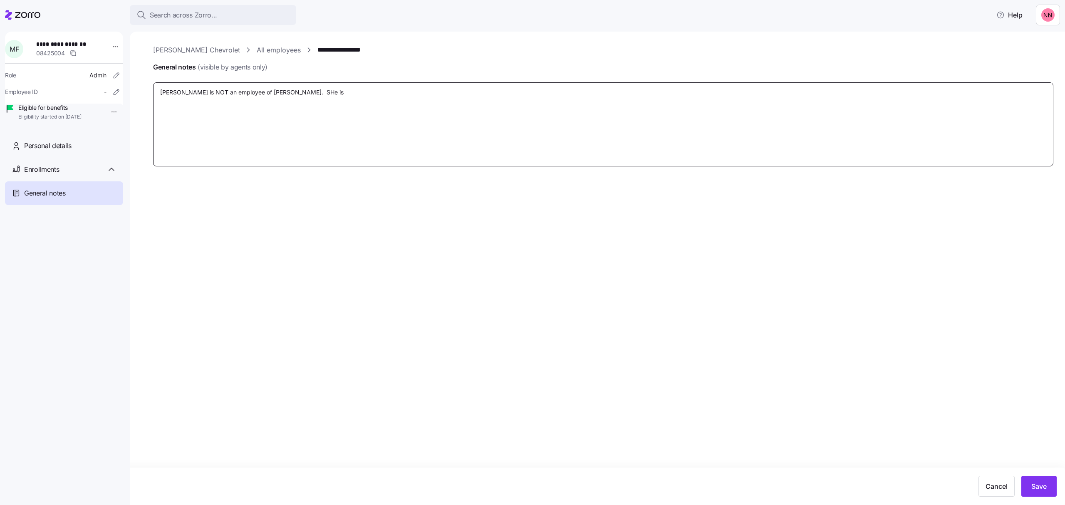
type textarea "x"
type textarea "[PERSON_NAME] is NOT an employee of [PERSON_NAME]. SHe is"
type textarea "x"
type textarea "[PERSON_NAME] is NOT an employee of [PERSON_NAME]. SHe i"
type textarea "x"
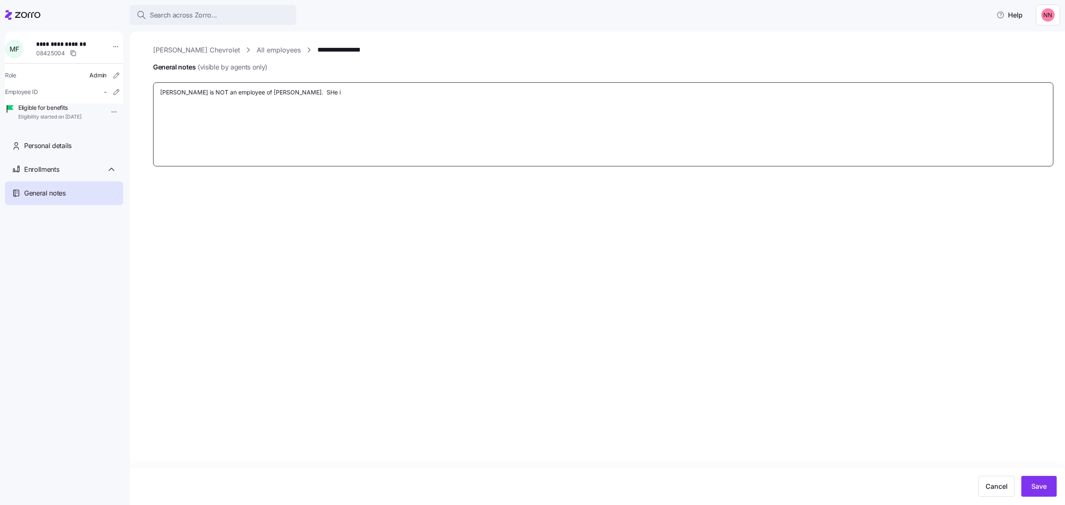
type textarea "[PERSON_NAME] is NOT an employee of [PERSON_NAME]. SHe"
type textarea "x"
type textarea "[PERSON_NAME] is NOT an employee of [PERSON_NAME]. SHe"
type textarea "x"
type textarea "[PERSON_NAME] is NOT an employee of [PERSON_NAME]. SH"
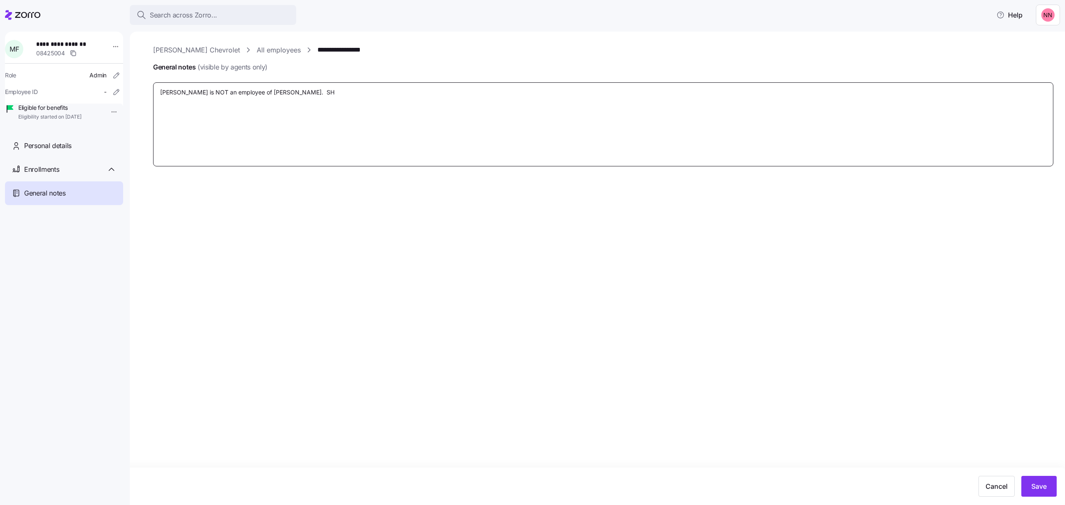
type textarea "x"
type textarea "[PERSON_NAME] is NOT an employee of [PERSON_NAME]. S"
type textarea "x"
type textarea "[PERSON_NAME] is NOT an employee of [PERSON_NAME]. Sh"
type textarea "x"
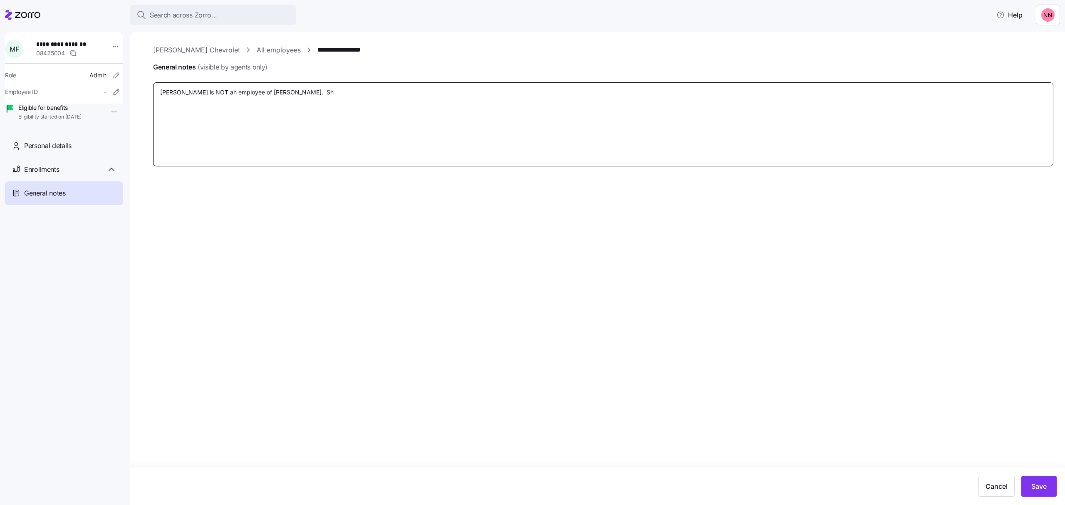
type textarea "[PERSON_NAME] is NOT an employee of [PERSON_NAME]. She"
type textarea "x"
type textarea "[PERSON_NAME] is NOT an employee of [PERSON_NAME]. She"
type textarea "x"
type textarea "[PERSON_NAME] is NOT an employee of [PERSON_NAME]. She i"
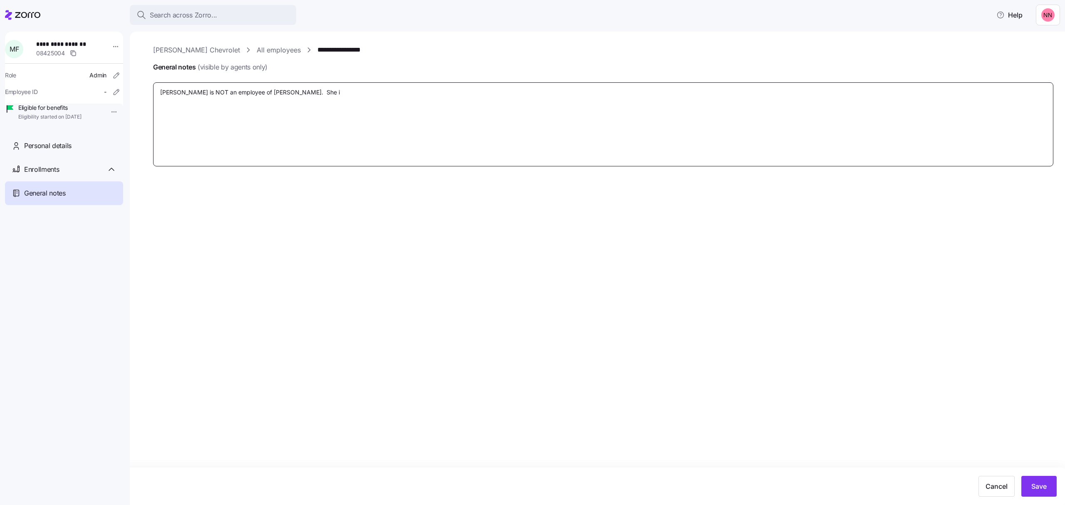
type textarea "x"
type textarea "[PERSON_NAME] is NOT an employee of [PERSON_NAME]. She is"
type textarea "x"
type textarea "[PERSON_NAME] is NOT an employee of [PERSON_NAME]. She is t"
type textarea "x"
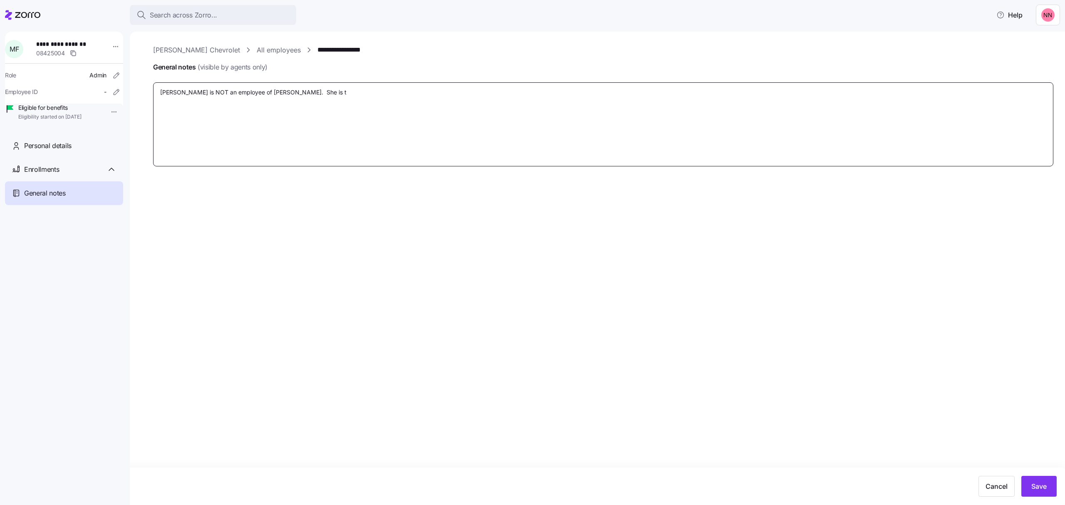
type textarea "[PERSON_NAME] is NOT an employee of [PERSON_NAME]. She is th"
type textarea "x"
type textarea "[PERSON_NAME] is NOT an employee of [PERSON_NAME]. She is the"
type textarea "x"
type textarea "[PERSON_NAME] is NOT an employee of [PERSON_NAME]. She is the"
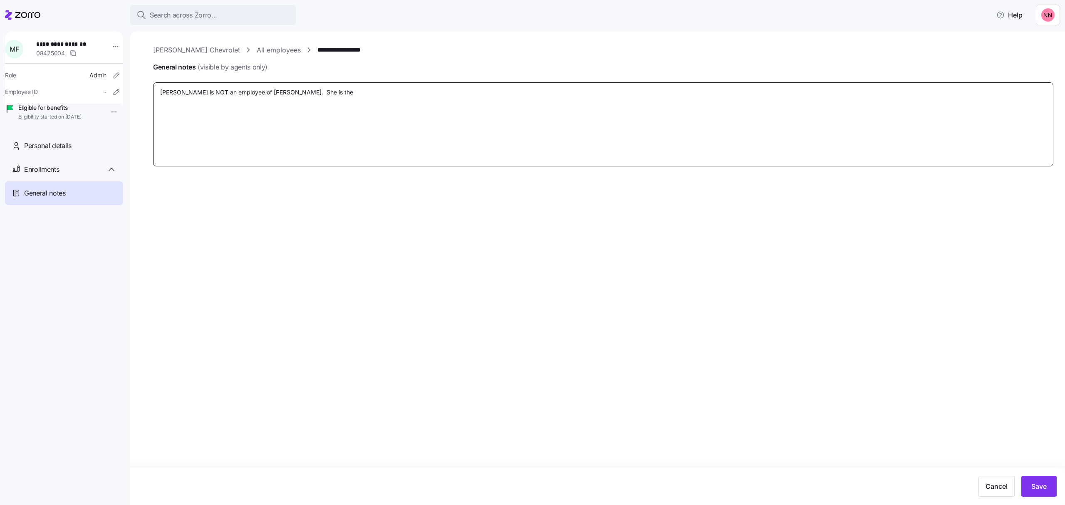
type textarea "x"
type textarea "[PERSON_NAME] is NOT an employee of [PERSON_NAME]. She is the b"
type textarea "x"
type textarea "[PERSON_NAME] is NOT an employee of [PERSON_NAME]. She is the br"
type textarea "x"
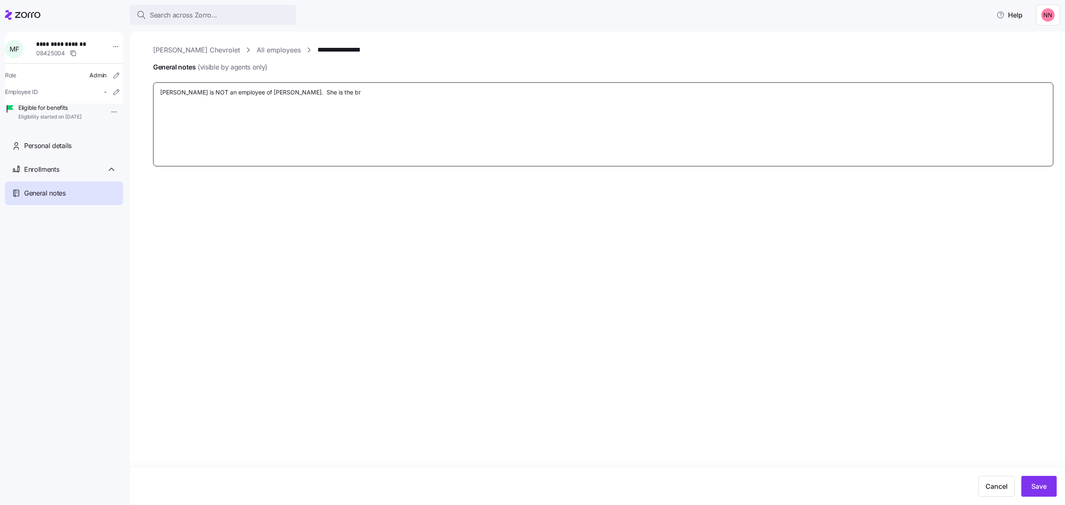
type textarea "[PERSON_NAME] is NOT an employee of [PERSON_NAME]. She is the bro"
type textarea "x"
type textarea "[PERSON_NAME] is NOT an employee of [PERSON_NAME]. She is the brok"
type textarea "x"
type textarea "[PERSON_NAME] is NOT an employee of [PERSON_NAME]. She is the broke"
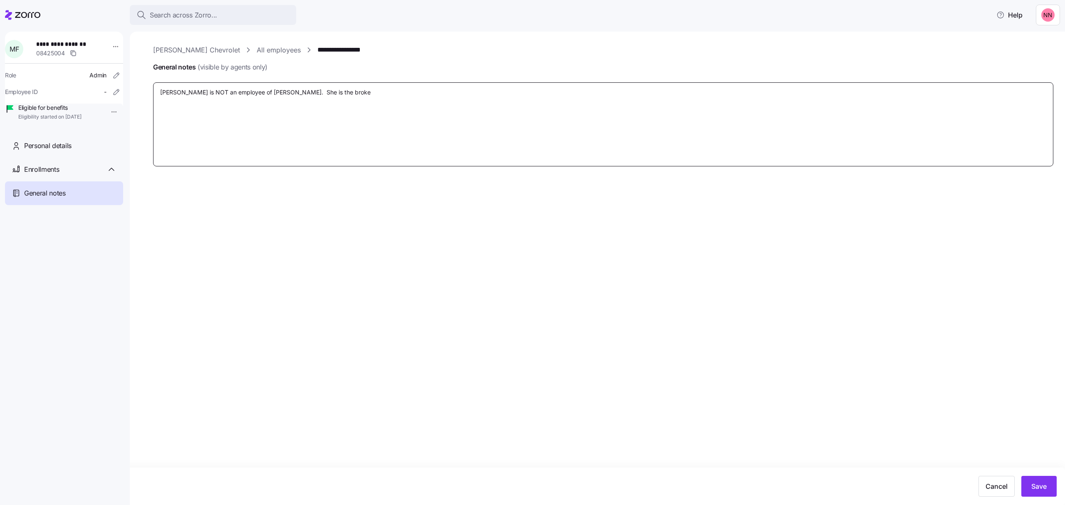
type textarea "x"
type textarea "[PERSON_NAME] is NOT an employee of [PERSON_NAME]. She is the broker"
type textarea "x"
type textarea "[PERSON_NAME] is NOT an employee of [PERSON_NAME]. She is the broker"
type textarea "x"
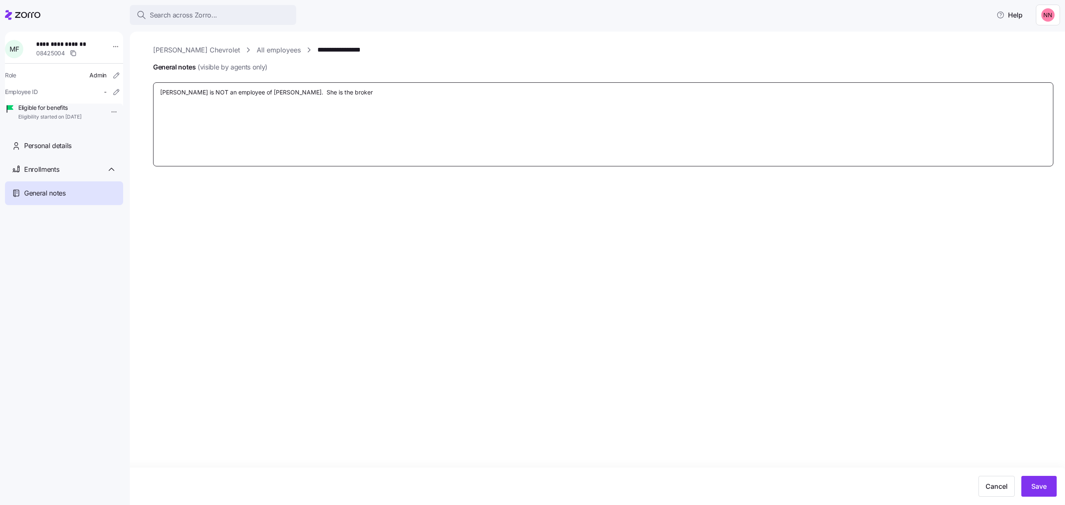
type textarea "[PERSON_NAME] is NOT an employee of [PERSON_NAME]. She is the broker c"
type textarea "x"
type textarea "[PERSON_NAME] is NOT an employee of [PERSON_NAME]. She is the broker co"
type textarea "x"
type textarea "[PERSON_NAME] is NOT an employee of [PERSON_NAME]. She is the broker con"
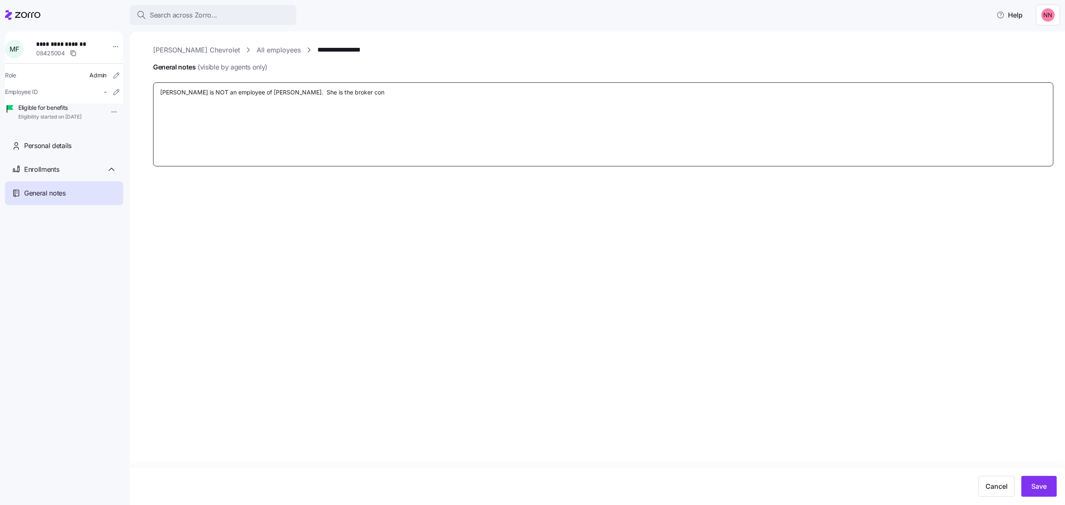
type textarea "x"
type textarea "[PERSON_NAME] is NOT an employee of [PERSON_NAME]. She is the broker cons"
type textarea "x"
type textarea "[PERSON_NAME] is NOT an employee of [PERSON_NAME]. She is the broker consu"
type textarea "x"
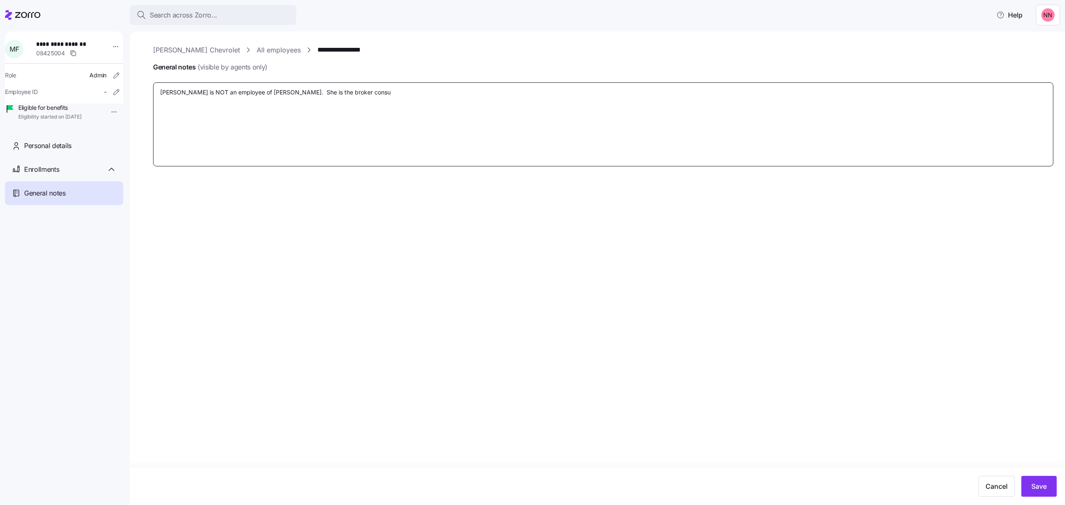
type textarea "[PERSON_NAME] is NOT an employee of [PERSON_NAME]. She is the broker consul"
type textarea "x"
type textarea "[PERSON_NAME] is NOT an employee of [PERSON_NAME]. She is the broker consult"
type textarea "x"
type textarea "[PERSON_NAME] is NOT an employee of [PERSON_NAME]. She is the broker consulta"
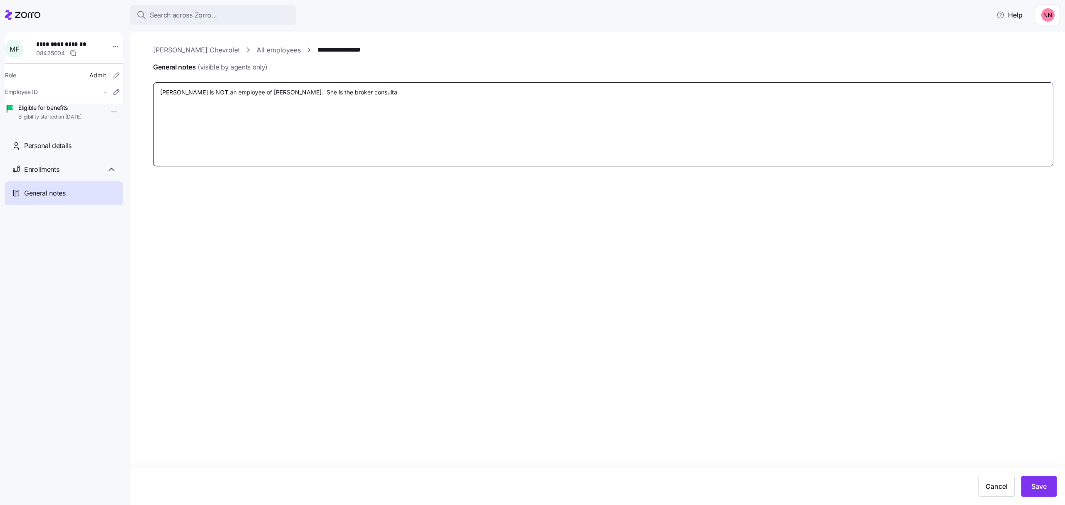
type textarea "x"
type textarea "[PERSON_NAME] is NOT an employee of [PERSON_NAME]. She is the broker consultan"
type textarea "x"
type textarea "[PERSON_NAME] is NOT an employee of [PERSON_NAME]. She is the broker consultant"
type textarea "x"
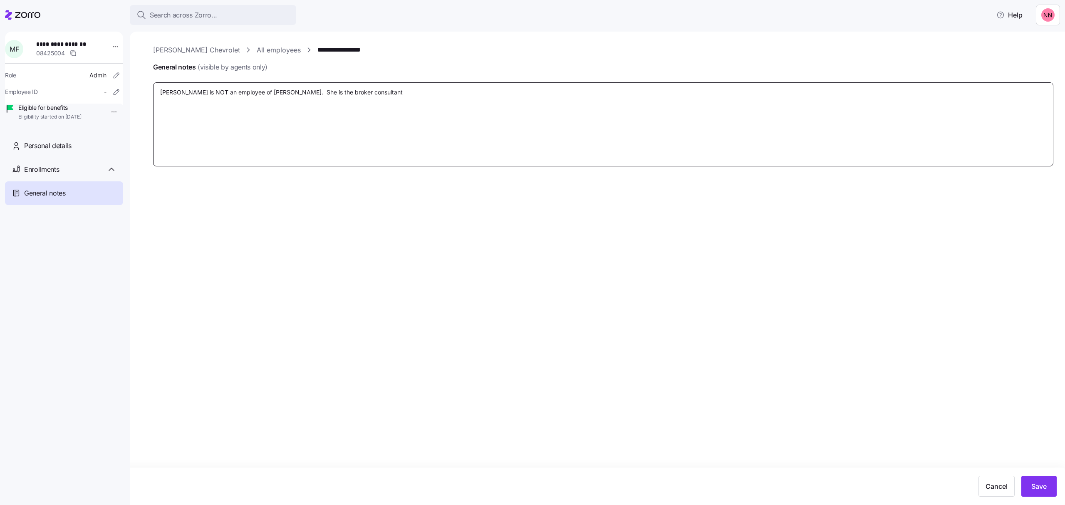
type textarea "[PERSON_NAME] is NOT an employee of [PERSON_NAME]. She is the broker consultant"
type textarea "x"
type textarea "[PERSON_NAME] is NOT an employee of [PERSON_NAME]. She is the broker consultant…"
type textarea "x"
type textarea "[PERSON_NAME] is NOT an employee of [PERSON_NAME]. She is the broker consultant…"
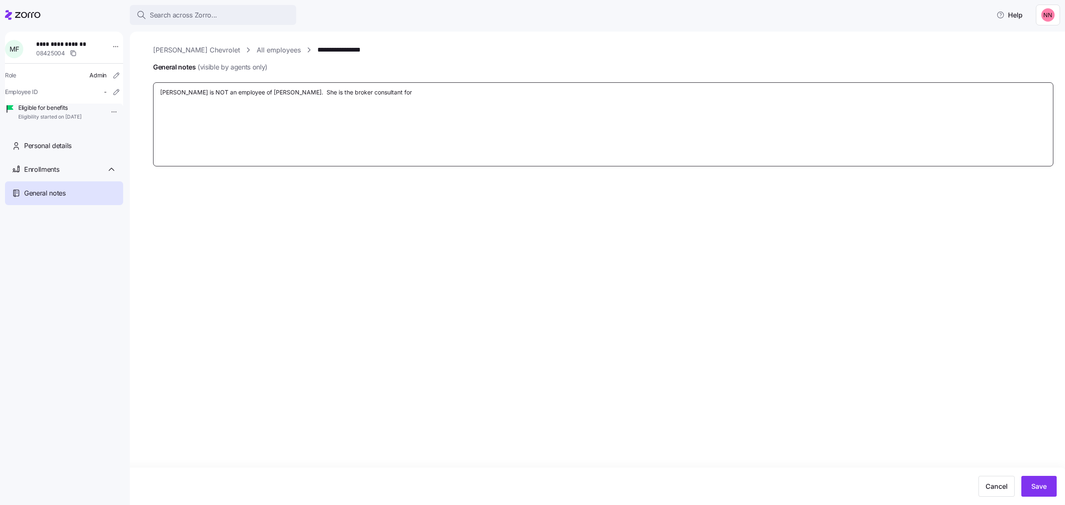
type textarea "x"
type textarea "[PERSON_NAME] is NOT an employee of [PERSON_NAME]. She is the broker consultant…"
type textarea "x"
type textarea "[PERSON_NAME] is NOT an employee of [PERSON_NAME]. She is the broker consultant…"
type textarea "x"
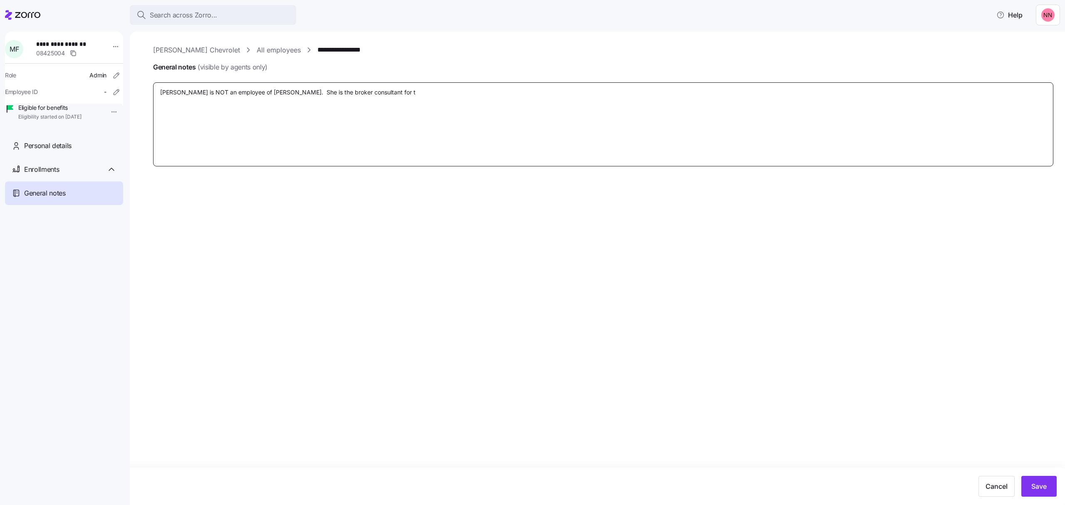
type textarea "[PERSON_NAME] is NOT an employee of [PERSON_NAME]. She is the broker consultant…"
type textarea "x"
type textarea "[PERSON_NAME] is NOT an employee of [PERSON_NAME]. She is the broker consultant…"
type textarea "x"
type textarea "[PERSON_NAME] is NOT an employee of [PERSON_NAME]. She is the broker consultant…"
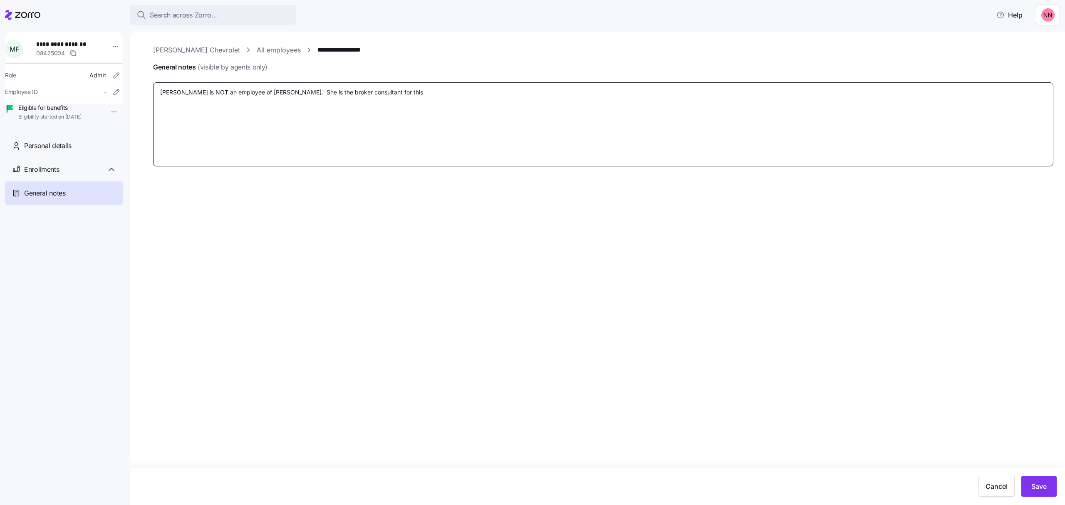
type textarea "x"
type textarea "[PERSON_NAME] is NOT an employee of [PERSON_NAME]. She is the broker consultant…"
type textarea "x"
type textarea "[PERSON_NAME] is NOT an employee of [PERSON_NAME]. She is the broker consultant…"
type textarea "x"
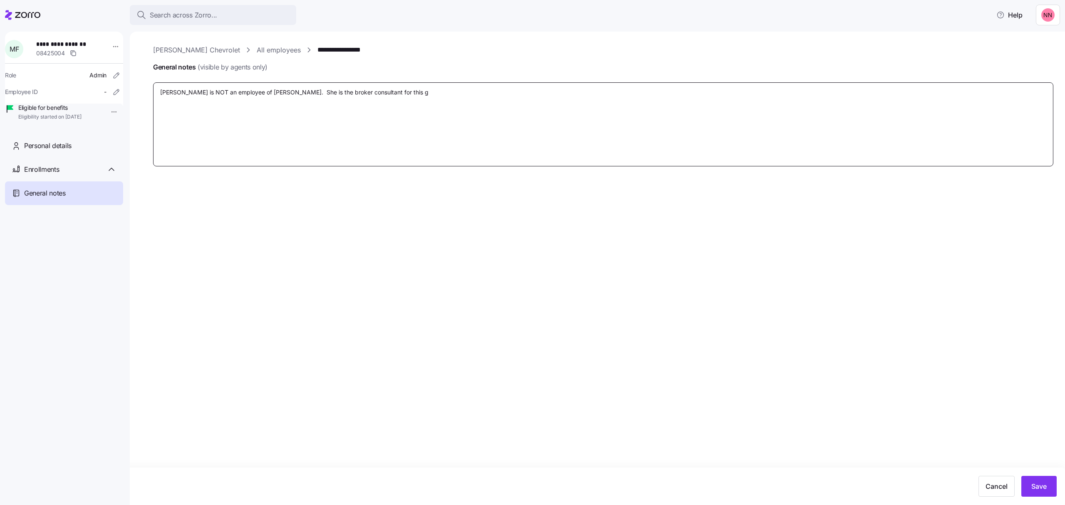
type textarea "[PERSON_NAME] is NOT an employee of [PERSON_NAME]. She is the broker consultant…"
type textarea "x"
type textarea "[PERSON_NAME] is NOT an employee of [PERSON_NAME]. She is the broker consultant…"
type textarea "x"
type textarea "[PERSON_NAME] is NOT an employee of [PERSON_NAME]. She is the broker consultant…"
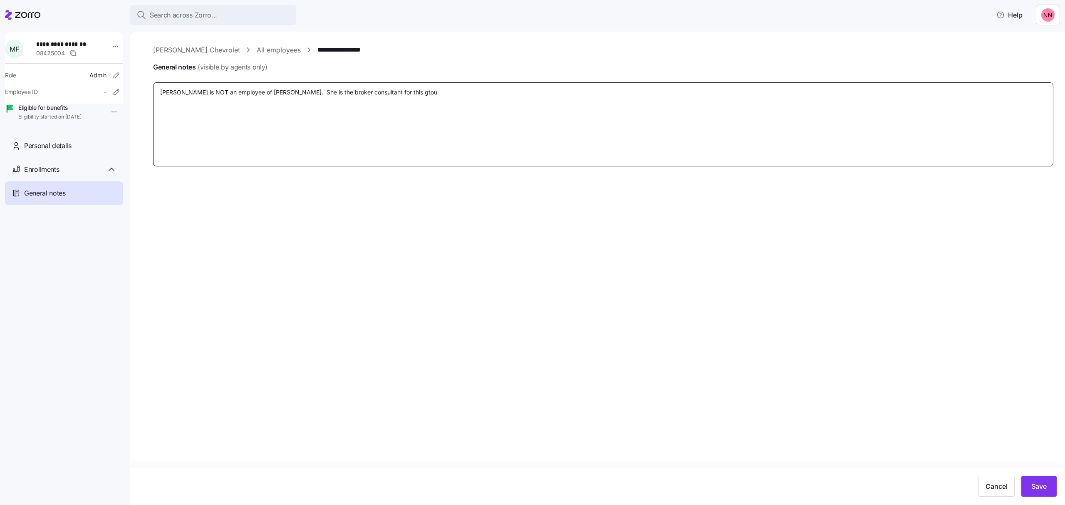
type textarea "x"
type textarea "[PERSON_NAME] is NOT an employee of [PERSON_NAME]. She is the broker consultant…"
type textarea "x"
type textarea "[PERSON_NAME] is NOT an employee of [PERSON_NAME]. She is the broker consultant…"
type textarea "x"
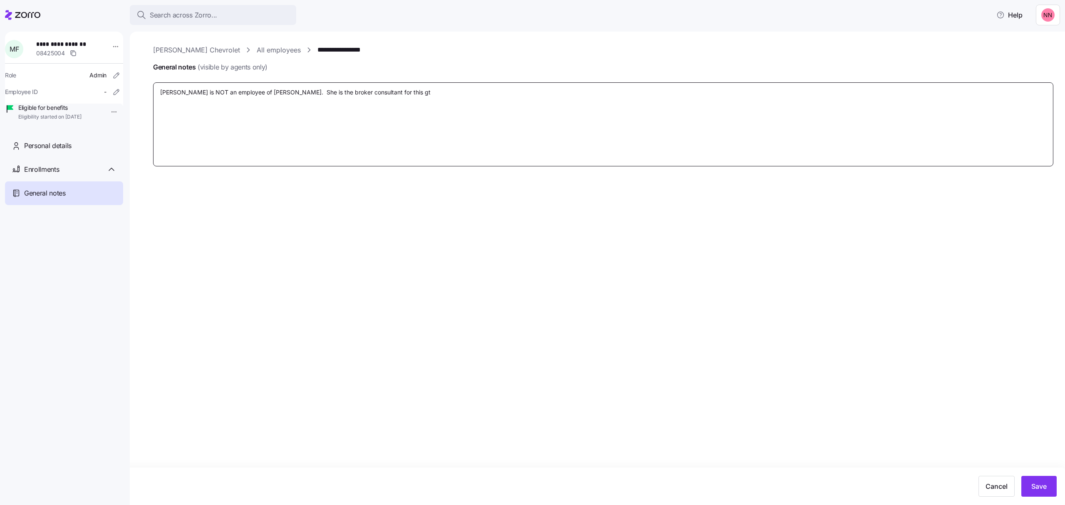
type textarea "[PERSON_NAME] is NOT an employee of [PERSON_NAME]. She is the broker consultant…"
type textarea "x"
type textarea "[PERSON_NAME] is NOT an employee of [PERSON_NAME]. She is the broker consultant…"
type textarea "x"
type textarea "[PERSON_NAME] is NOT an employee of [PERSON_NAME]. She is the broker consultant…"
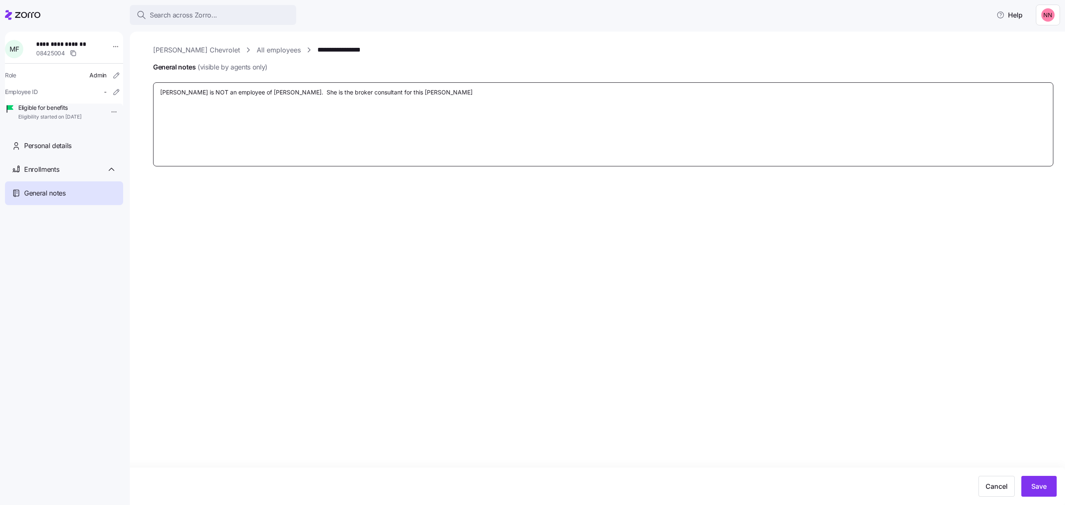
type textarea "x"
click at [1045, 485] on span "Save" at bounding box center [1038, 486] width 15 height 10
click at [189, 47] on link "[PERSON_NAME] Chevrolet" at bounding box center [196, 50] width 87 height 10
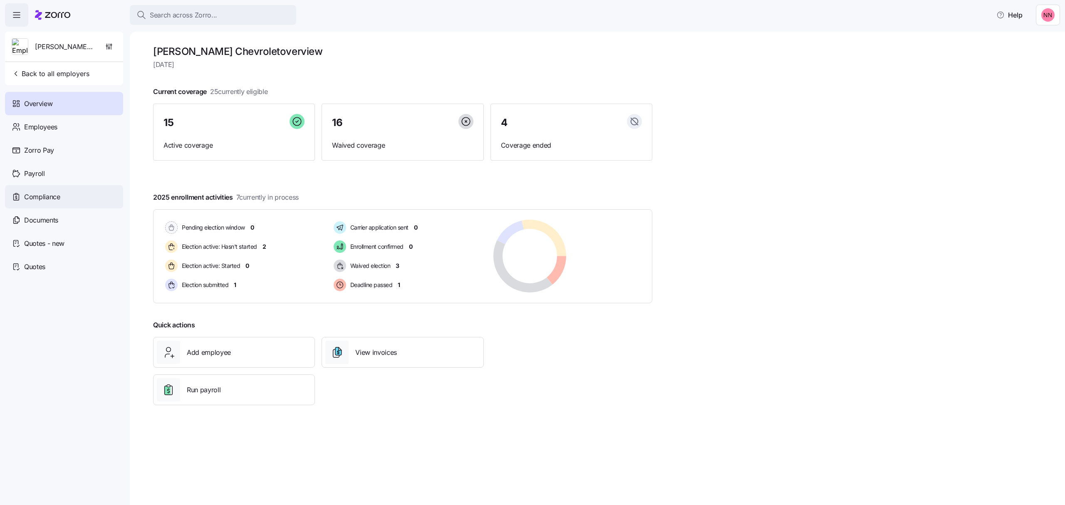
click at [53, 193] on span "Compliance" at bounding box center [42, 197] width 36 height 10
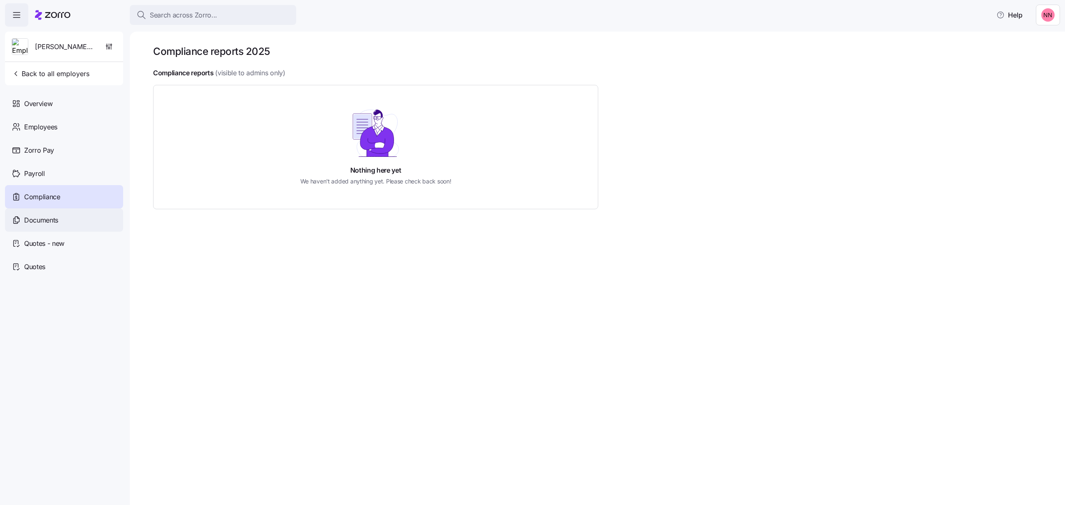
click at [44, 219] on span "Documents" at bounding box center [41, 220] width 34 height 10
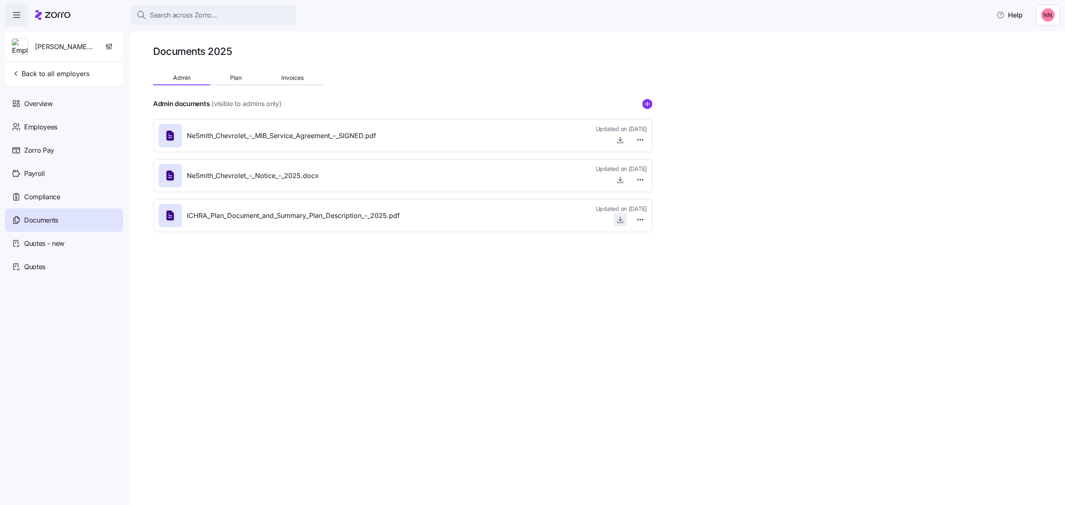
click at [616, 220] on icon "button" at bounding box center [620, 219] width 8 height 8
click at [618, 215] on span "button" at bounding box center [620, 219] width 12 height 12
click at [621, 218] on icon "button" at bounding box center [620, 219] width 8 height 8
click at [238, 80] on span "Plan" at bounding box center [236, 78] width 12 height 6
click at [620, 181] on icon "button" at bounding box center [620, 179] width 0 height 4
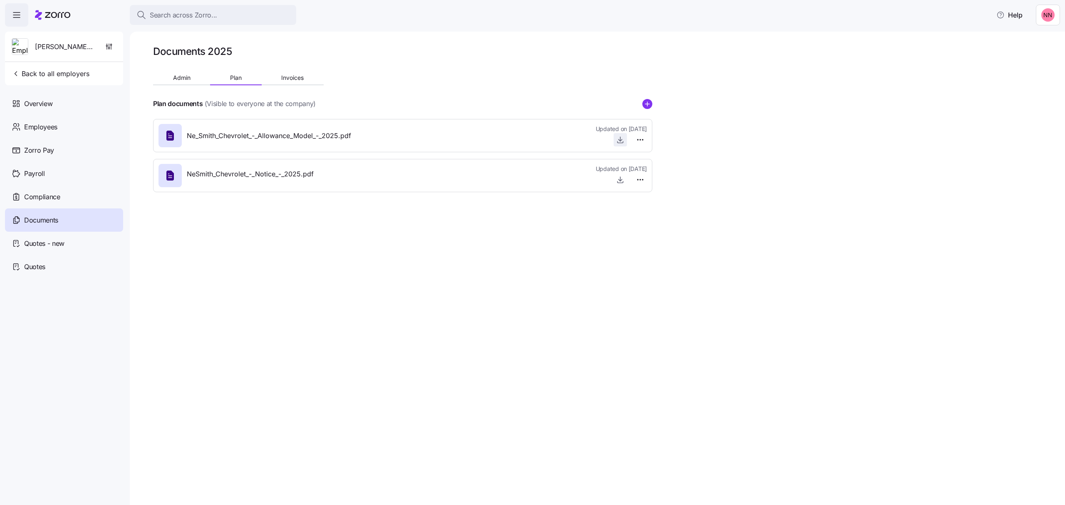
click at [620, 138] on icon "button" at bounding box center [620, 139] width 0 height 4
click at [183, 81] on button "Admin" at bounding box center [181, 78] width 57 height 12
click at [60, 74] on span "Back to all employers" at bounding box center [51, 74] width 78 height 10
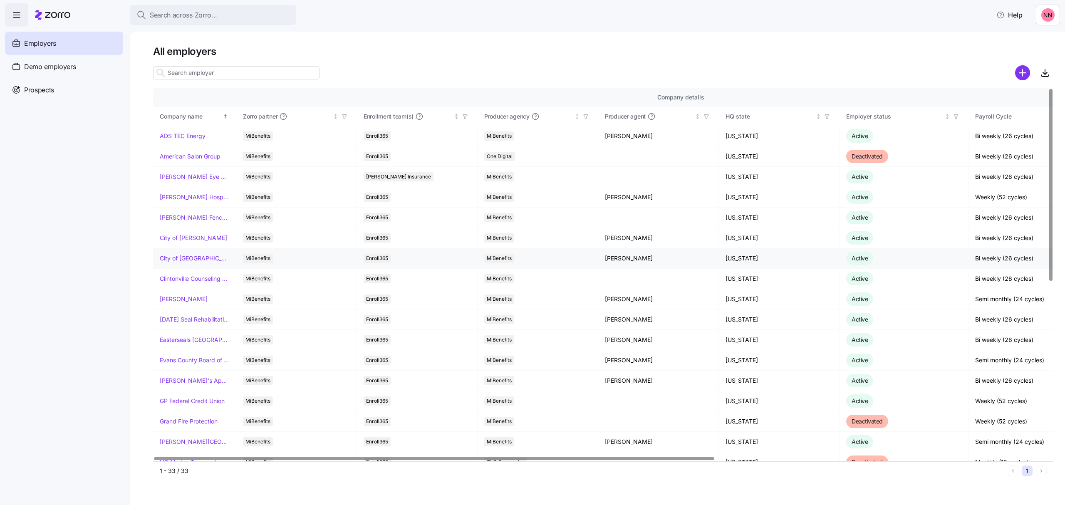
click at [197, 258] on link "City of [GEOGRAPHIC_DATA]" at bounding box center [194, 258] width 69 height 8
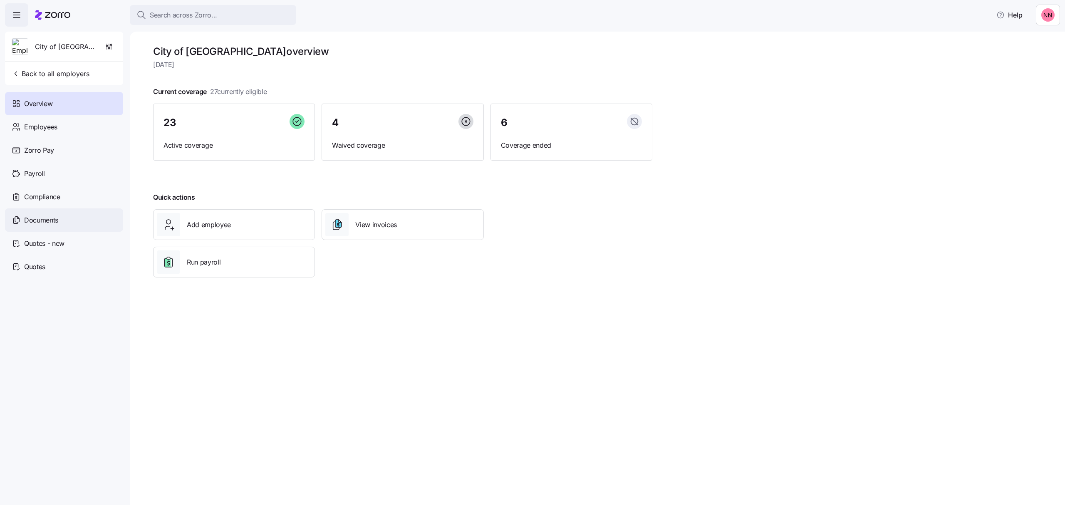
click at [47, 222] on span "Documents" at bounding box center [41, 220] width 34 height 10
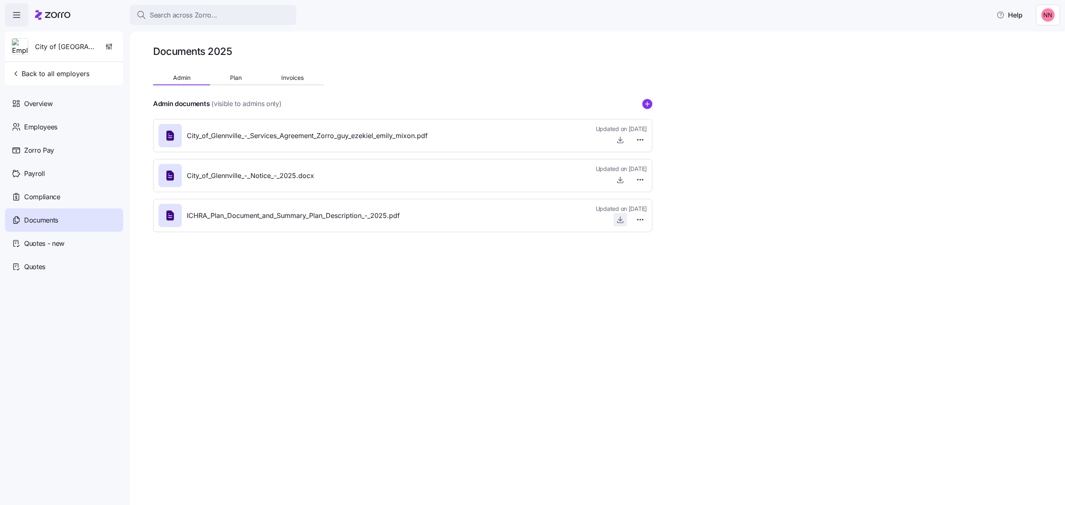
click at [617, 215] on icon "button" at bounding box center [620, 219] width 8 height 8
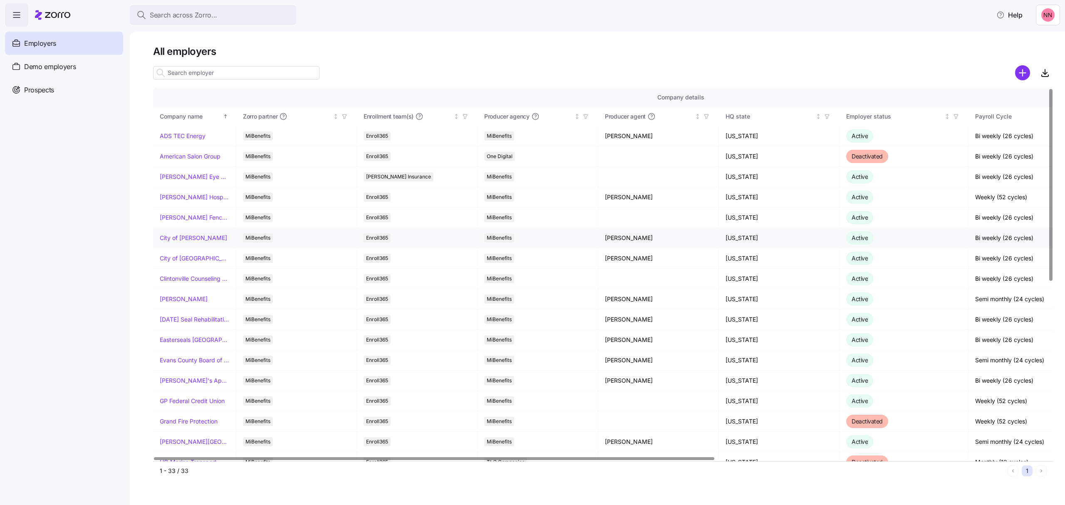
click at [188, 237] on link "City of [PERSON_NAME]" at bounding box center [193, 238] width 67 height 8
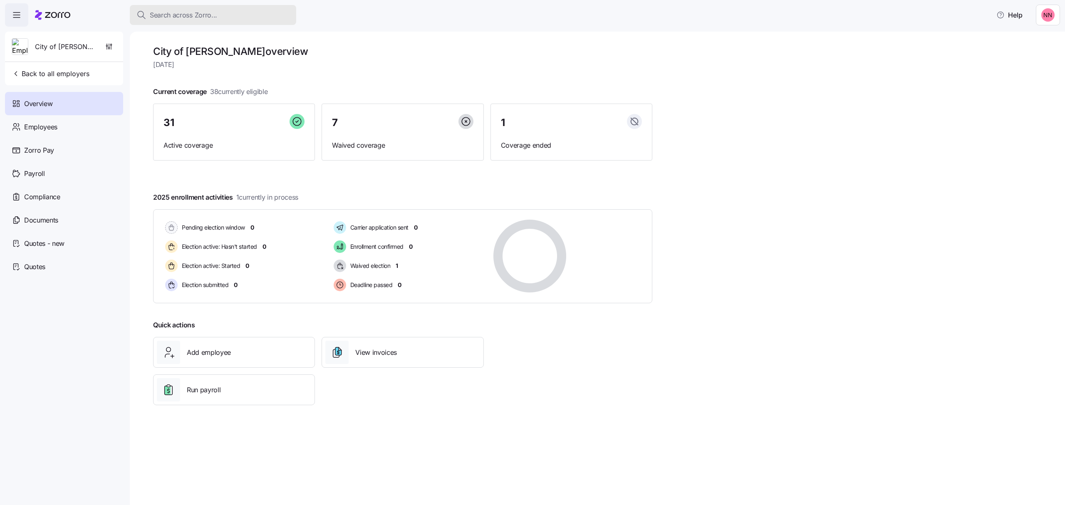
click at [208, 8] on button "Search across Zorro..." at bounding box center [213, 15] width 166 height 20
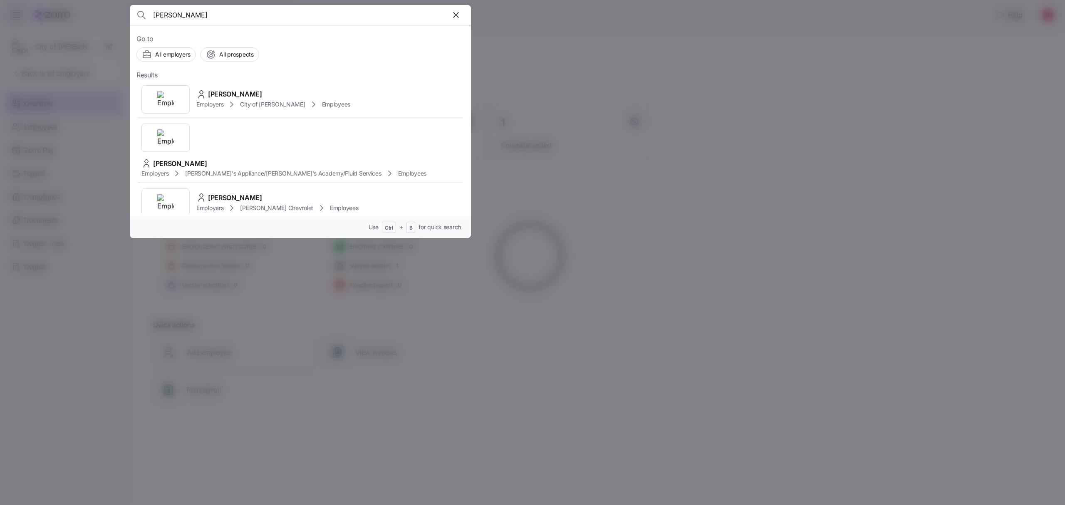
drag, startPoint x: 201, startPoint y: 14, endPoint x: 131, endPoint y: 12, distance: 70.7
click at [131, 12] on header "robinson" at bounding box center [300, 15] width 341 height 20
type input "small"
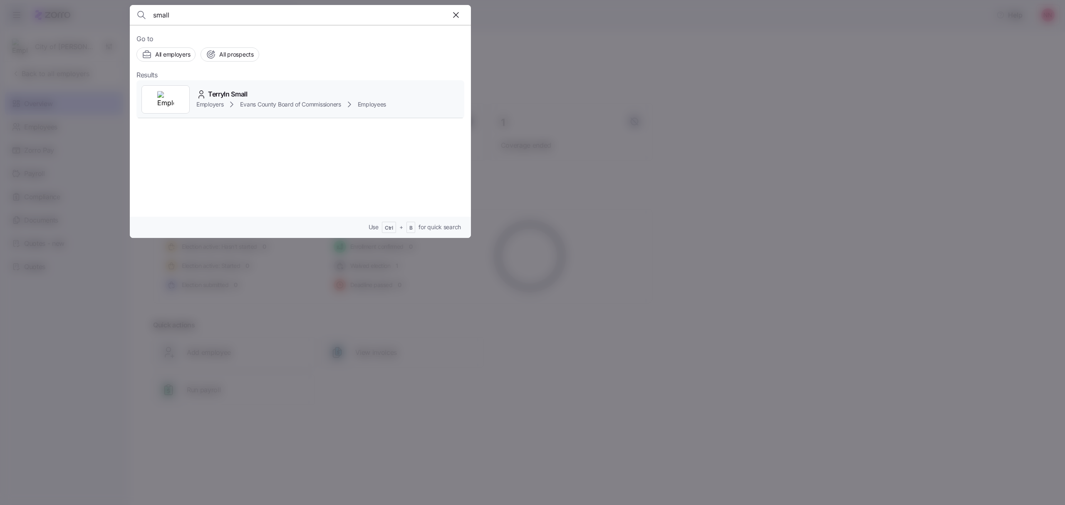
click at [228, 92] on span "Terryln Small" at bounding box center [228, 94] width 40 height 10
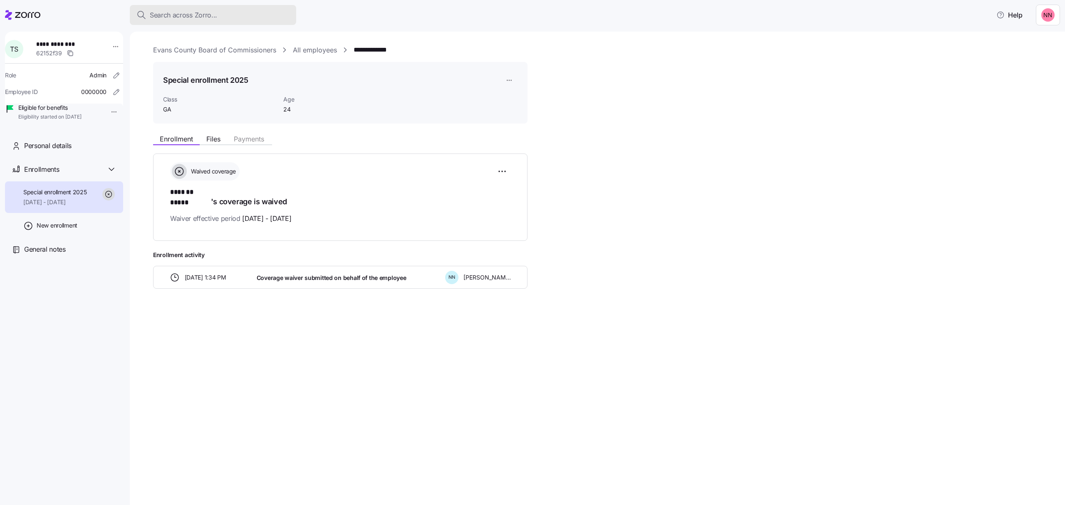
click at [214, 12] on span "Search across Zorro..." at bounding box center [183, 15] width 67 height 10
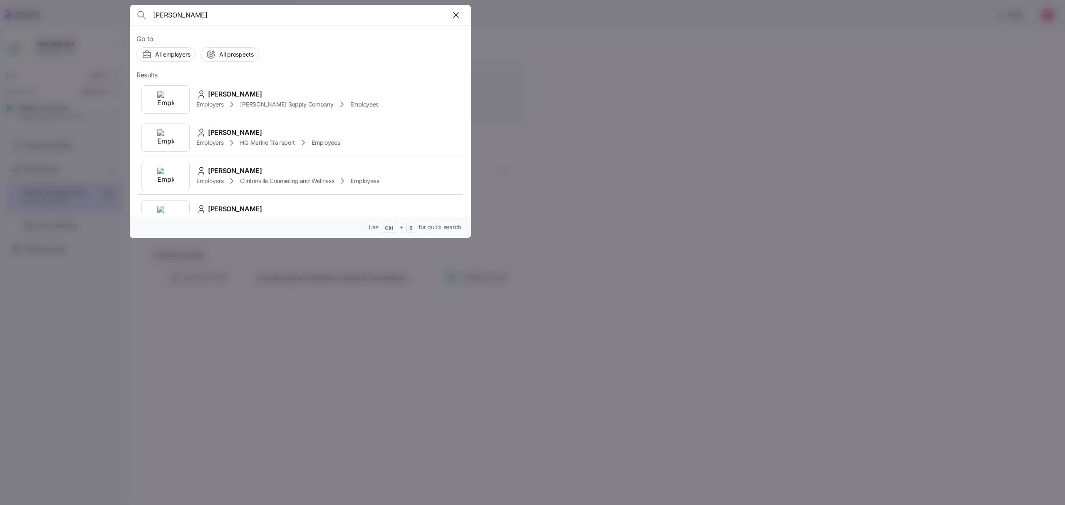
drag, startPoint x: 174, startPoint y: 17, endPoint x: 132, endPoint y: 11, distance: 42.4
click at [132, 11] on header "julie" at bounding box center [300, 15] width 341 height 20
drag, startPoint x: 184, startPoint y: 15, endPoint x: 109, endPoint y: 14, distance: 75.3
click at [109, 500] on div "emma Go to All employers All prospects Results Emma Leigh Employers City of Gle…" at bounding box center [532, 500] width 1065 height 0
type input "[PERSON_NAME]"
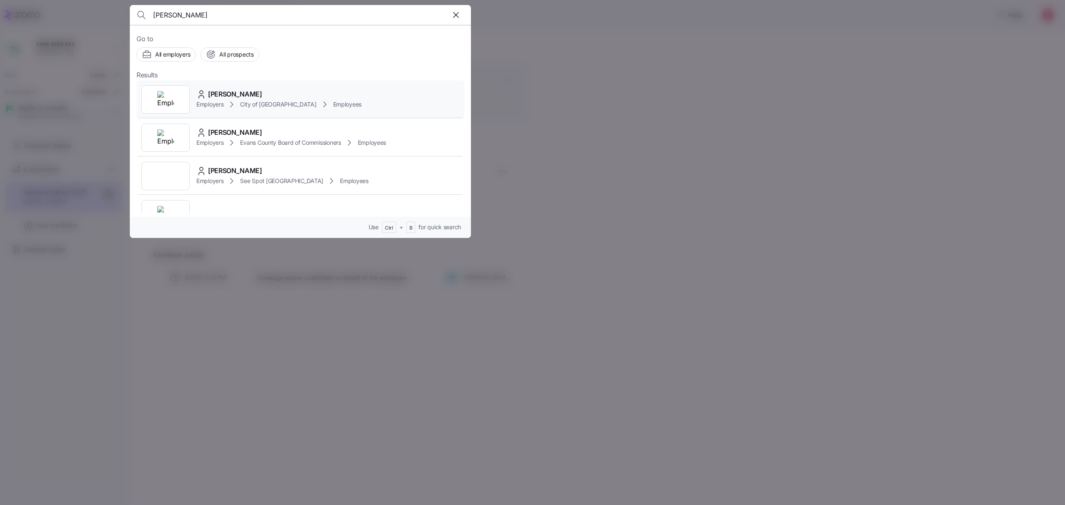
click at [285, 107] on span "City of [GEOGRAPHIC_DATA]" at bounding box center [278, 104] width 76 height 8
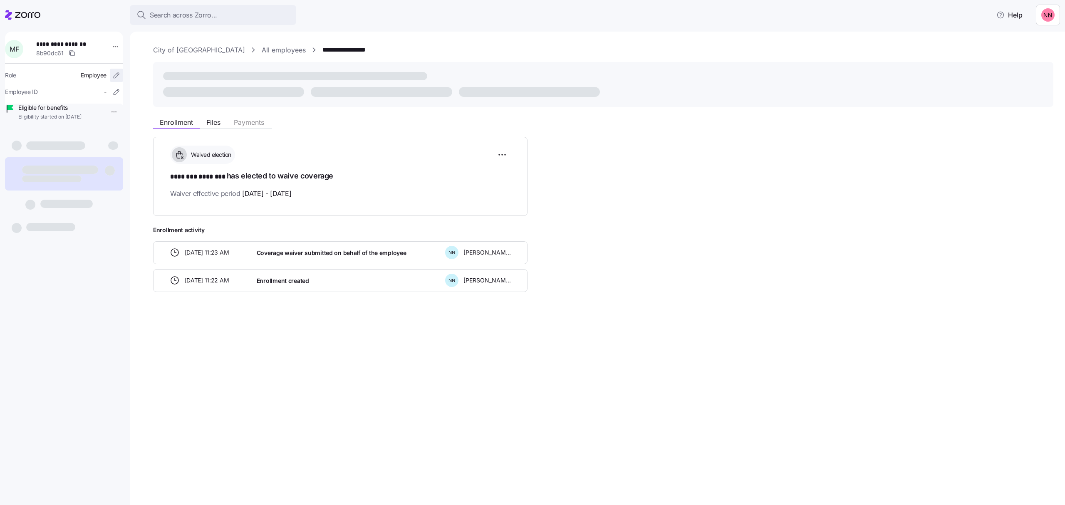
click at [112, 75] on icon "button" at bounding box center [116, 75] width 8 height 8
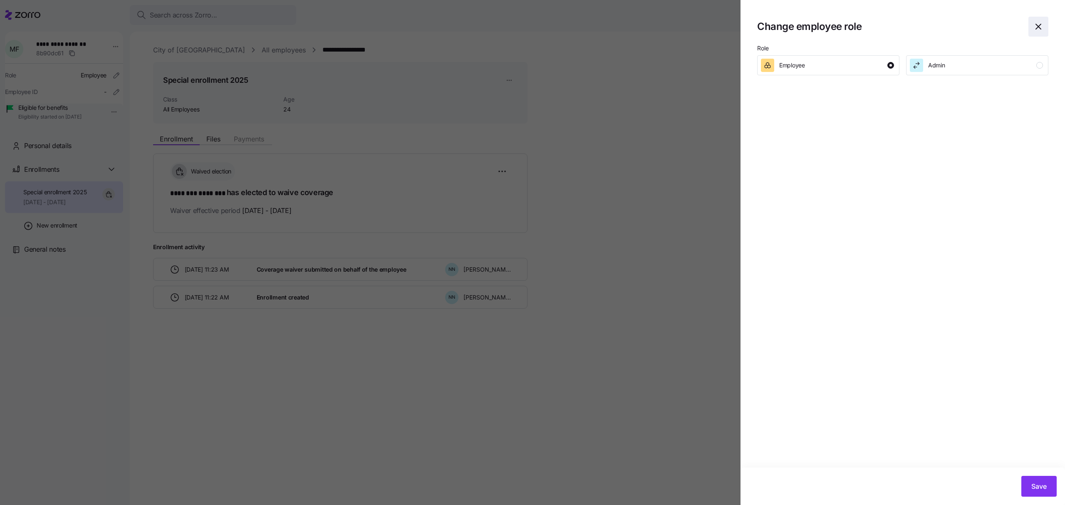
click at [1038, 27] on icon "button" at bounding box center [1038, 26] width 5 height 5
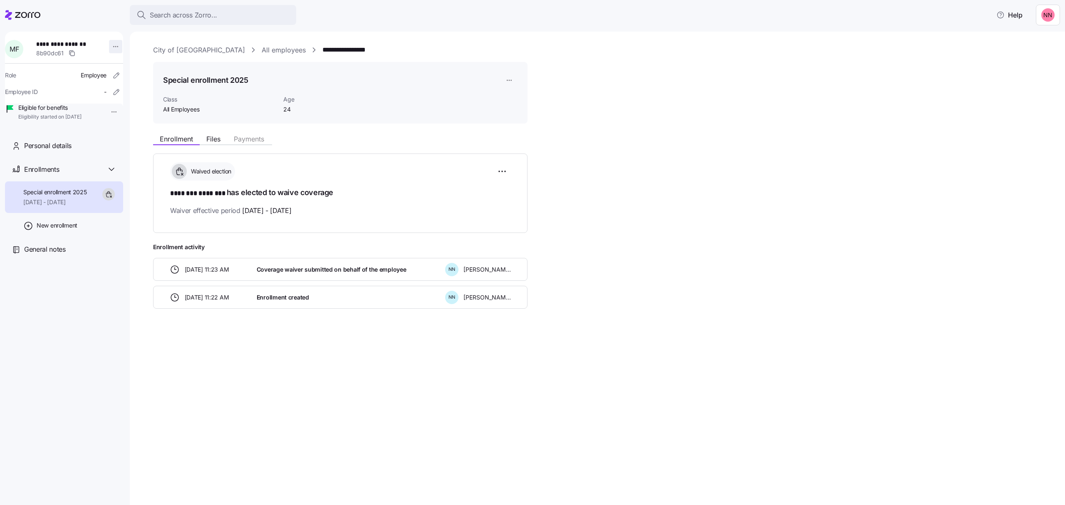
click at [112, 44] on html "**********" at bounding box center [532, 250] width 1065 height 500
click at [228, 17] on html "**********" at bounding box center [532, 250] width 1065 height 500
click at [185, 15] on span "Search across Zorro..." at bounding box center [183, 15] width 67 height 10
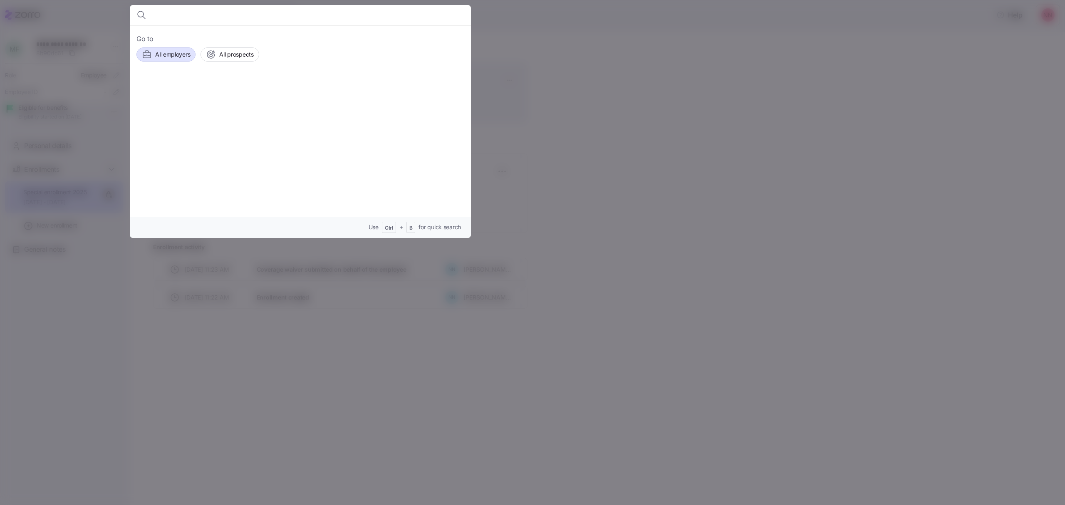
click at [173, 50] on span "All employers" at bounding box center [172, 54] width 35 height 8
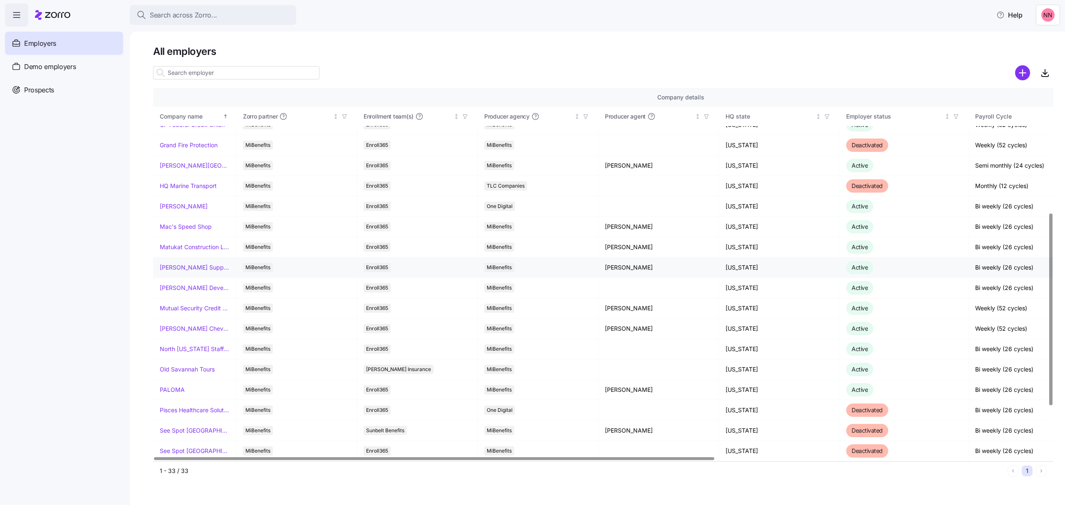
scroll to position [277, 0]
click at [203, 328] on link "[PERSON_NAME] Chevrolet" at bounding box center [194, 328] width 69 height 8
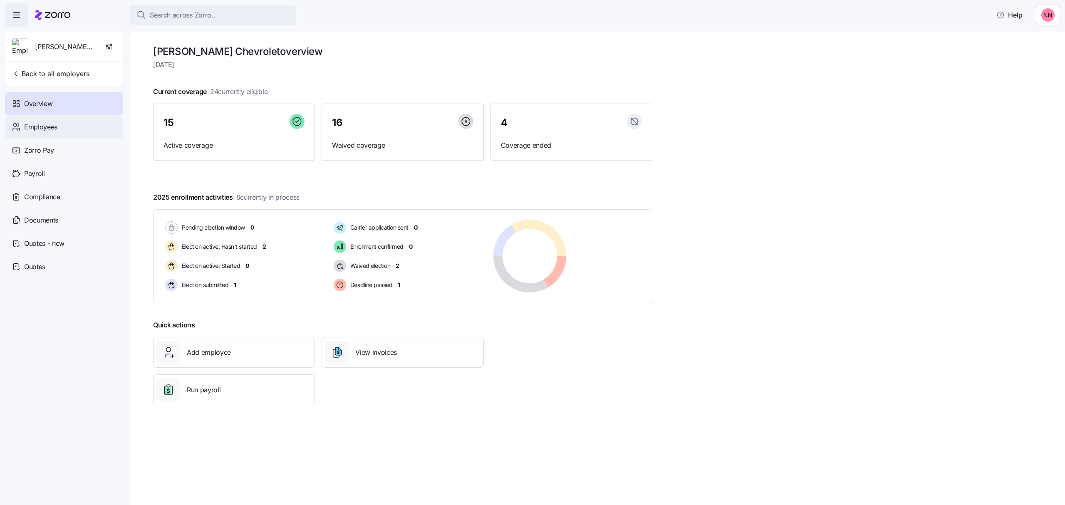
click at [45, 130] on span "Employees" at bounding box center [40, 127] width 33 height 10
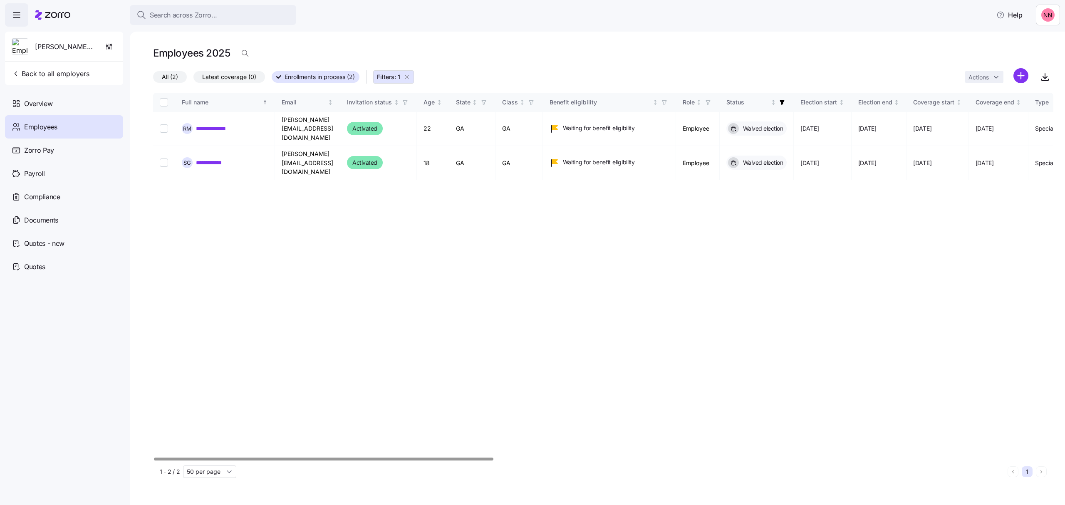
click at [409, 77] on icon "button" at bounding box center [406, 77] width 7 height 7
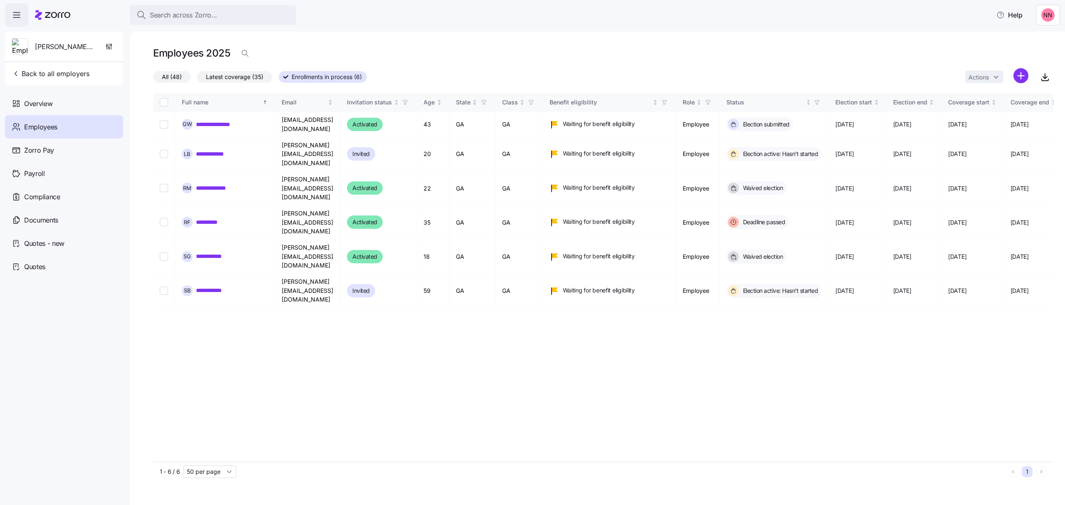
click at [177, 74] on span "All (48)" at bounding box center [172, 77] width 20 height 11
click at [153, 79] on input "All (48)" at bounding box center [153, 79] width 0 height 0
